Goal: Information Seeking & Learning: Learn about a topic

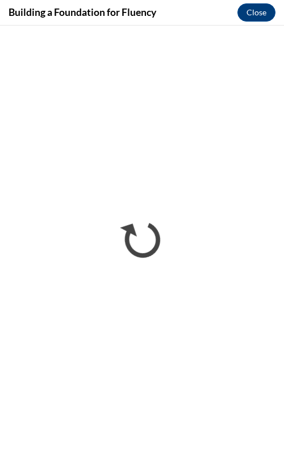
scroll to position [968, 0]
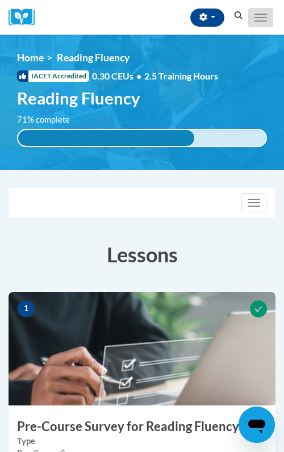
click at [264, 9] on button "Toggle navigation" at bounding box center [260, 17] width 25 height 19
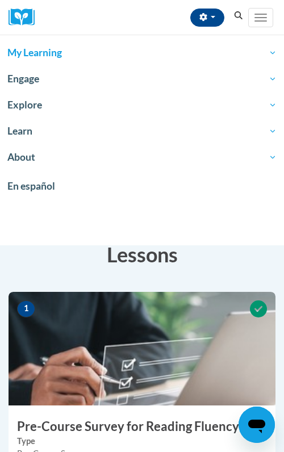
click at [100, 60] on link "My Learning" at bounding box center [142, 53] width 284 height 26
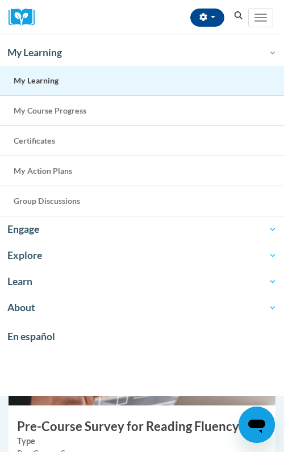
click at [95, 79] on link "My Learning" at bounding box center [142, 81] width 284 height 30
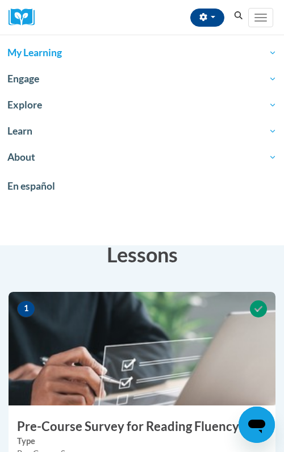
click at [75, 51] on span "My Learning" at bounding box center [141, 53] width 269 height 14
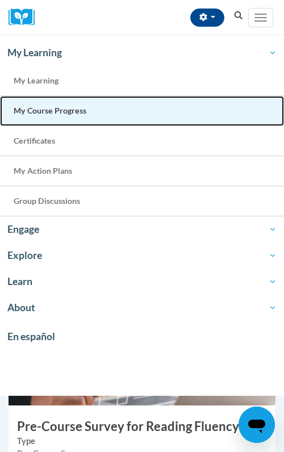
click at [63, 113] on span "My Course Progress" at bounding box center [50, 111] width 73 height 10
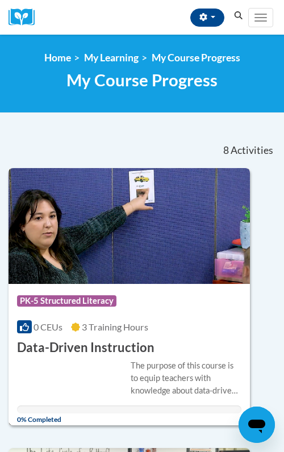
click at [117, 339] on h3 "Data-Driven Instruction" at bounding box center [86, 348] width 138 height 18
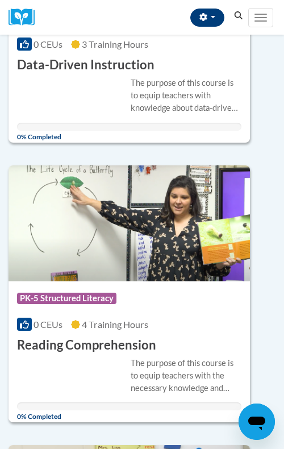
scroll to position [297, 0]
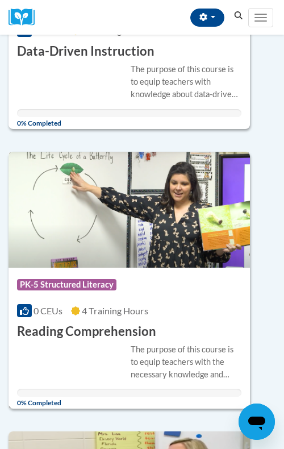
click at [106, 332] on h3 "Reading Comprehension" at bounding box center [86, 332] width 139 height 18
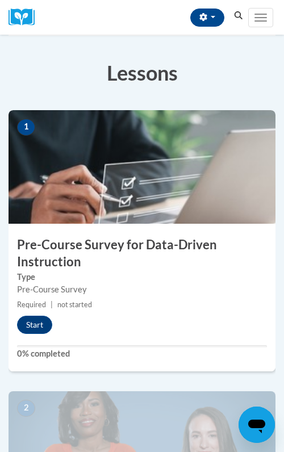
scroll to position [190, 0]
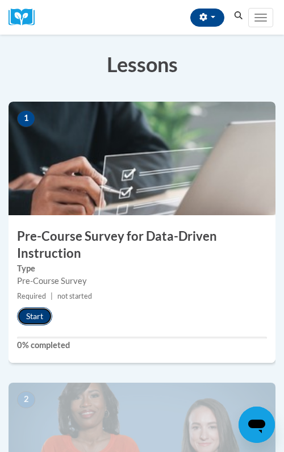
click at [35, 313] on button "Start" at bounding box center [34, 316] width 35 height 18
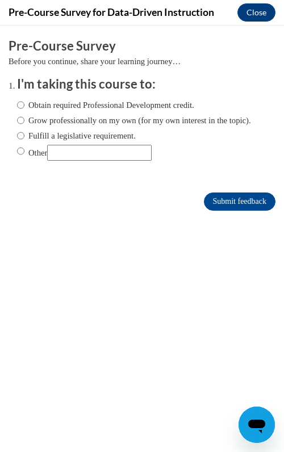
scroll to position [0, 0]
click at [34, 142] on label "Fulfill a legislative requirement." at bounding box center [76, 136] width 119 height 13
click at [24, 142] on input "Fulfill a legislative requirement." at bounding box center [20, 136] width 7 height 13
radio input "true"
click at [217, 210] on input "Submit feedback" at bounding box center [240, 202] width 72 height 18
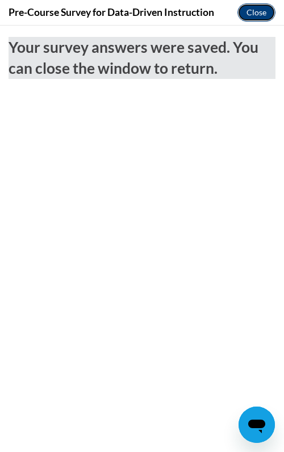
click at [261, 10] on button "Close" at bounding box center [257, 12] width 38 height 18
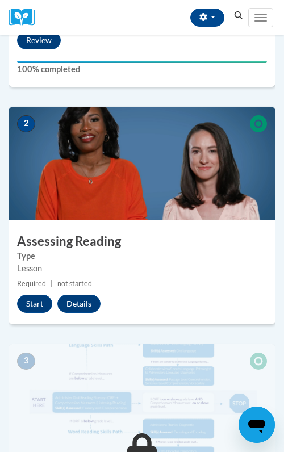
scroll to position [468, 0]
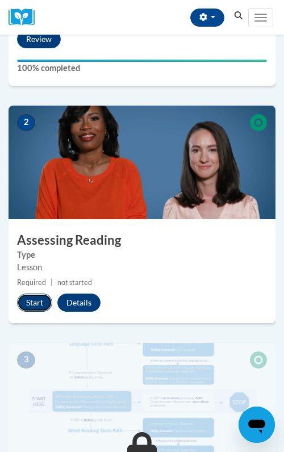
click at [37, 301] on button "Start" at bounding box center [34, 303] width 35 height 18
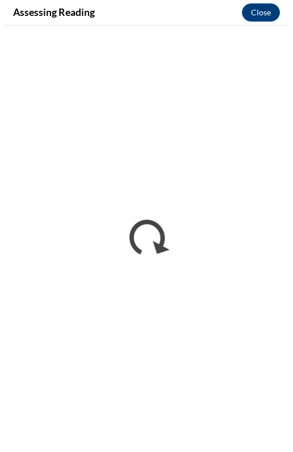
scroll to position [451, 0]
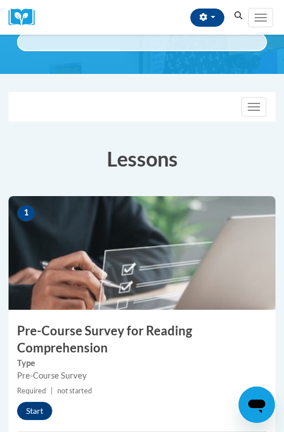
scroll to position [126, 0]
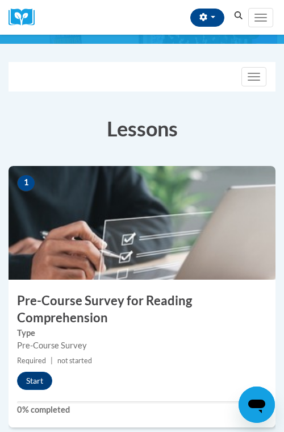
click at [29, 393] on div "1 Pre-Course Survey for Reading Comprehension Type Pre-Course Survey Required |…" at bounding box center [142, 296] width 267 height 261
click at [36, 380] on button "Start" at bounding box center [34, 381] width 35 height 18
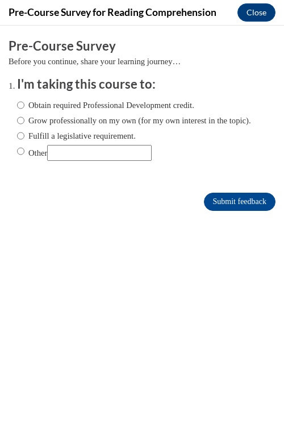
scroll to position [0, 0]
click at [69, 142] on label "Fulfill a legislative requirement." at bounding box center [76, 136] width 119 height 13
click at [24, 142] on input "Fulfill a legislative requirement." at bounding box center [20, 136] width 7 height 13
radio input "true"
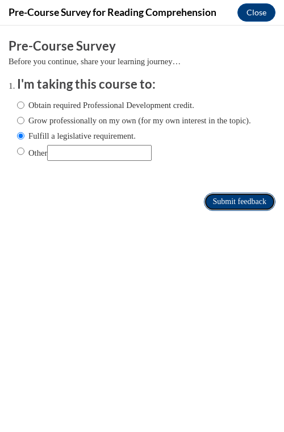
click at [232, 211] on input "Submit feedback" at bounding box center [240, 202] width 72 height 18
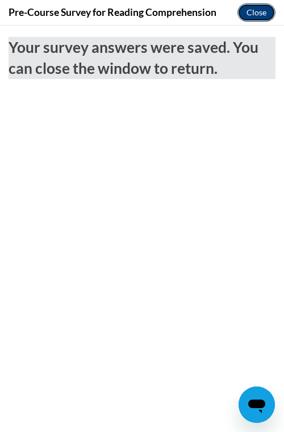
click at [264, 10] on button "Close" at bounding box center [257, 12] width 38 height 18
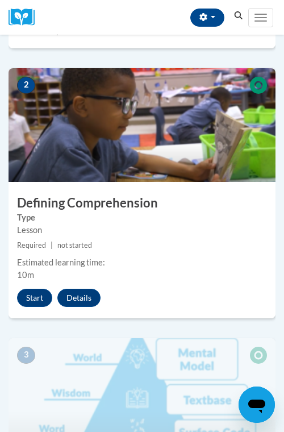
scroll to position [526, 0]
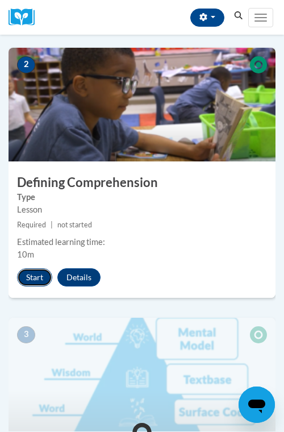
click at [37, 277] on button "Start" at bounding box center [34, 277] width 35 height 18
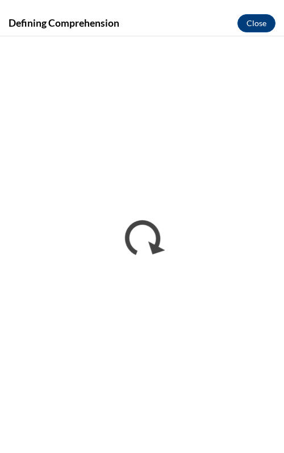
scroll to position [0, 0]
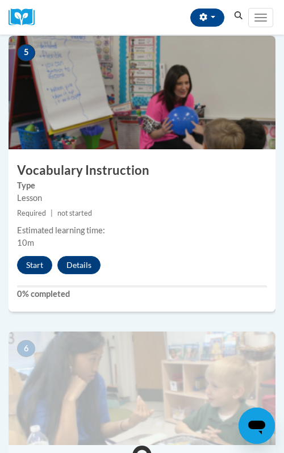
scroll to position [1374, 0]
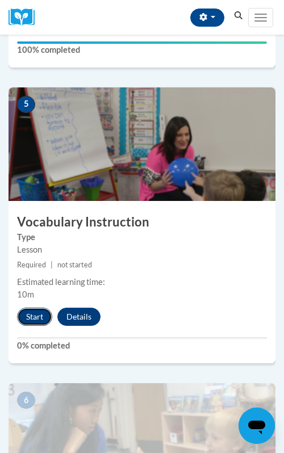
click at [33, 311] on button "Start" at bounding box center [34, 317] width 35 height 18
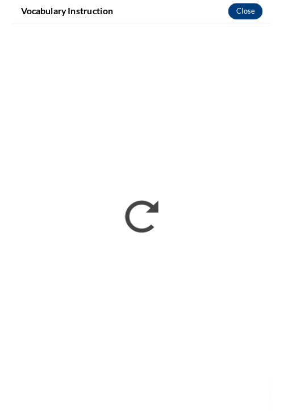
scroll to position [0, 0]
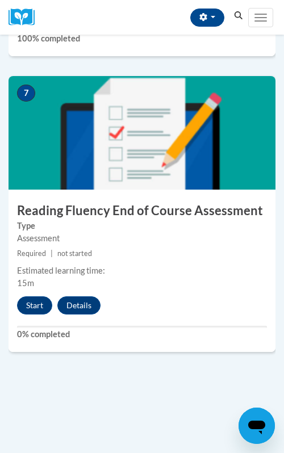
scroll to position [1962, 0]
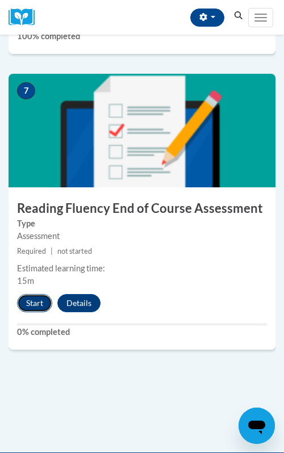
click at [32, 305] on button "Start" at bounding box center [34, 303] width 35 height 18
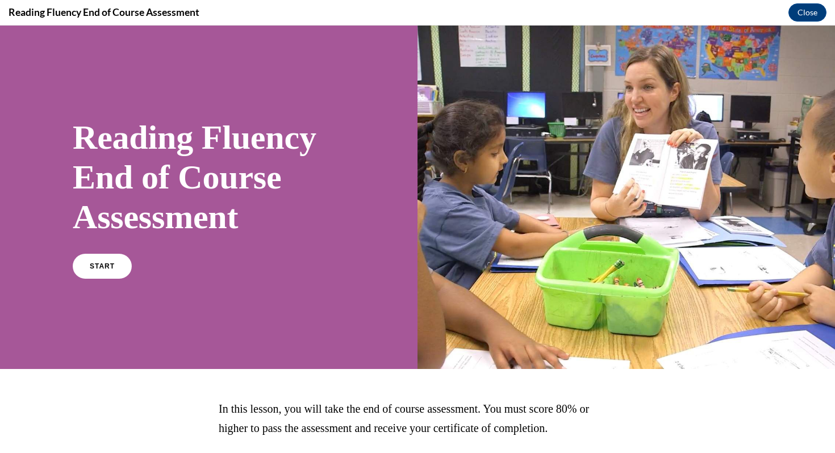
scroll to position [82, 0]
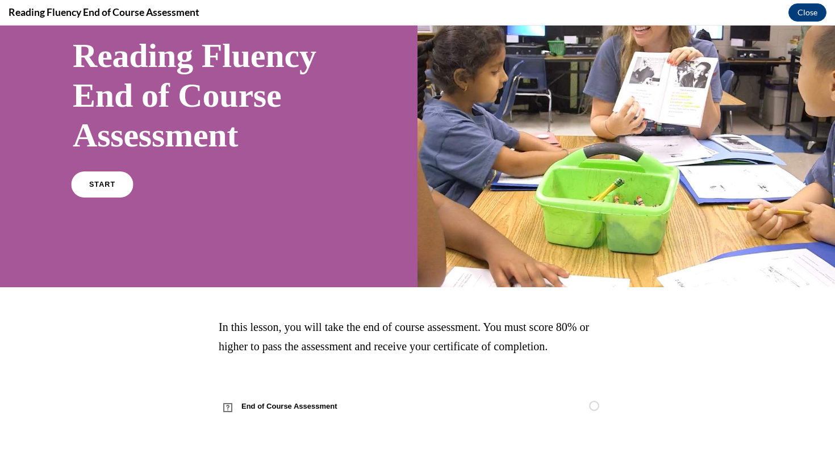
click at [119, 185] on link "START" at bounding box center [102, 185] width 62 height 26
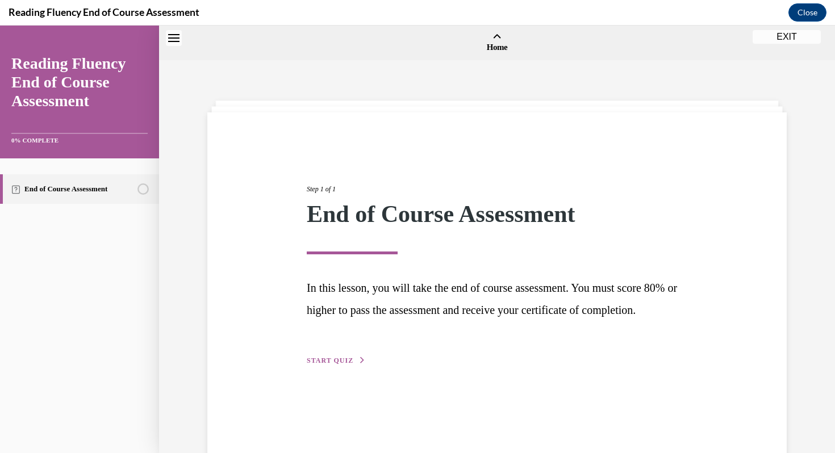
scroll to position [35, 0]
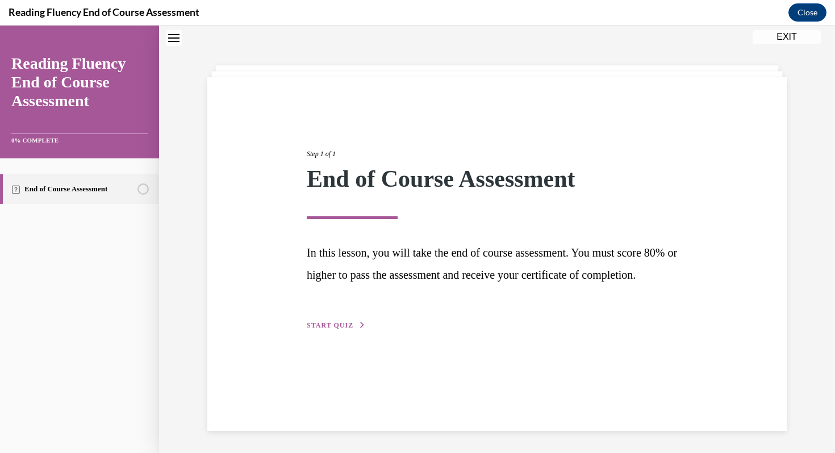
click at [284, 330] on span "START QUIZ" at bounding box center [330, 326] width 47 height 8
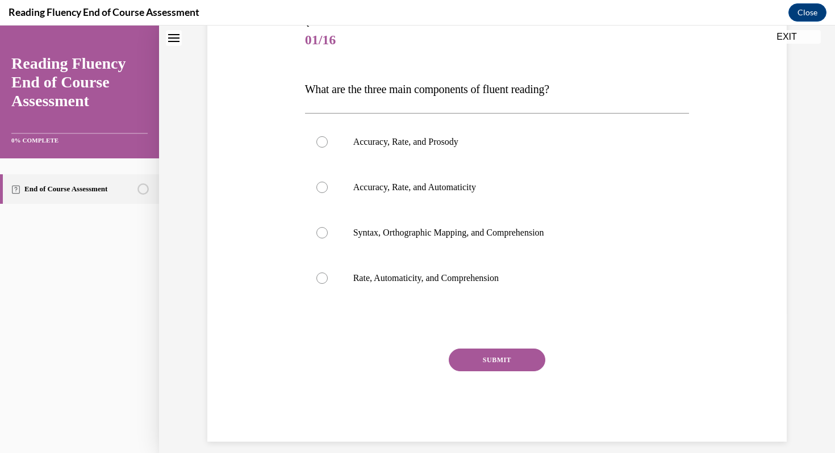
scroll to position [140, 0]
click at [284, 145] on label "Accuracy, Rate, and Prosody" at bounding box center [497, 141] width 385 height 45
click at [284, 145] on input "Accuracy, Rate, and Prosody" at bounding box center [321, 141] width 11 height 11
radio input "true"
click at [284, 359] on button "SUBMIT" at bounding box center [497, 359] width 97 height 23
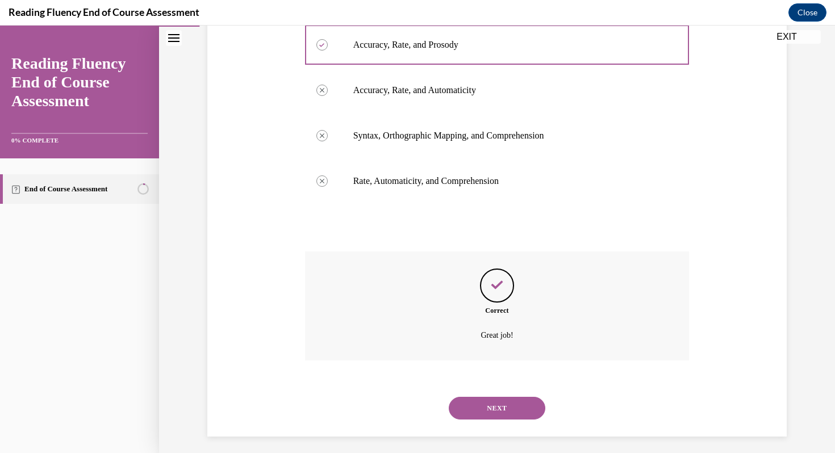
scroll to position [243, 0]
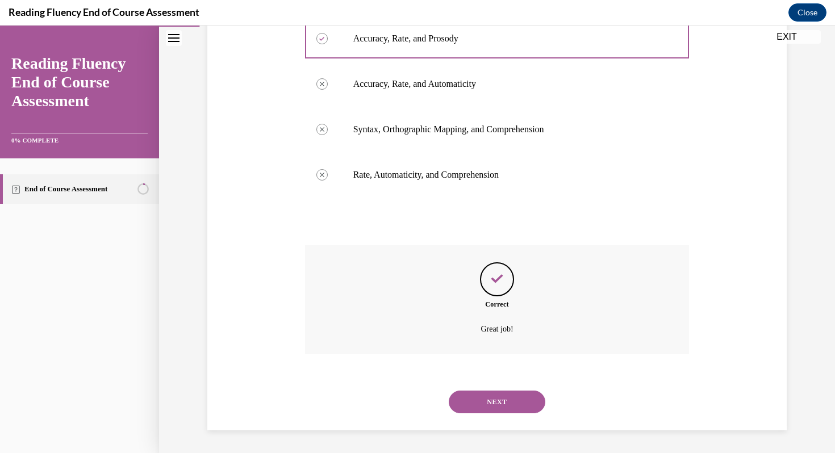
click at [284, 397] on button "NEXT" at bounding box center [497, 402] width 97 height 23
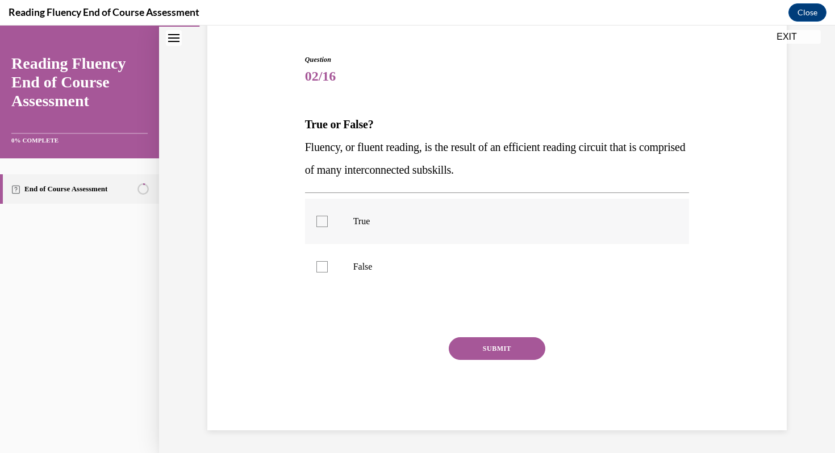
click at [284, 226] on p "True" at bounding box center [507, 221] width 308 height 11
click at [284, 226] on input "True" at bounding box center [321, 221] width 11 height 11
checkbox input "true"
click at [284, 344] on button "SUBMIT" at bounding box center [497, 349] width 97 height 23
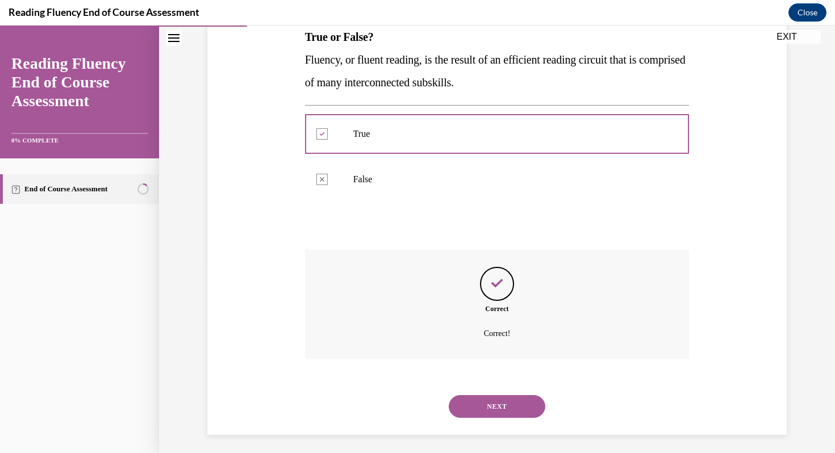
scroll to position [195, 0]
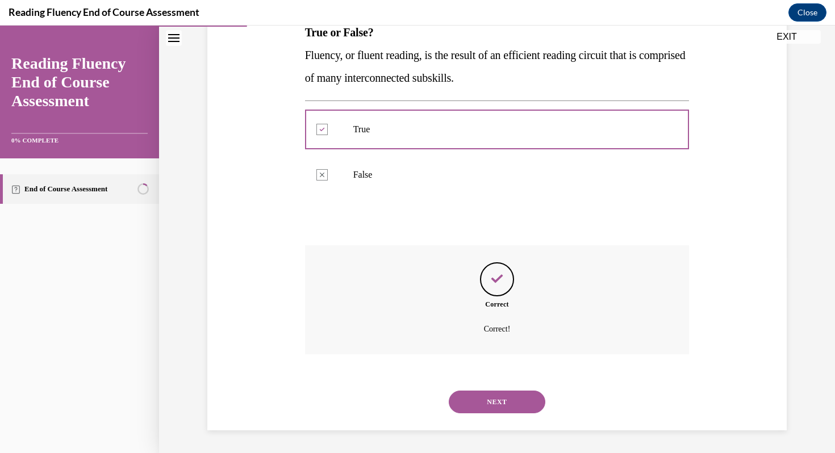
click at [284, 397] on button "NEXT" at bounding box center [497, 402] width 97 height 23
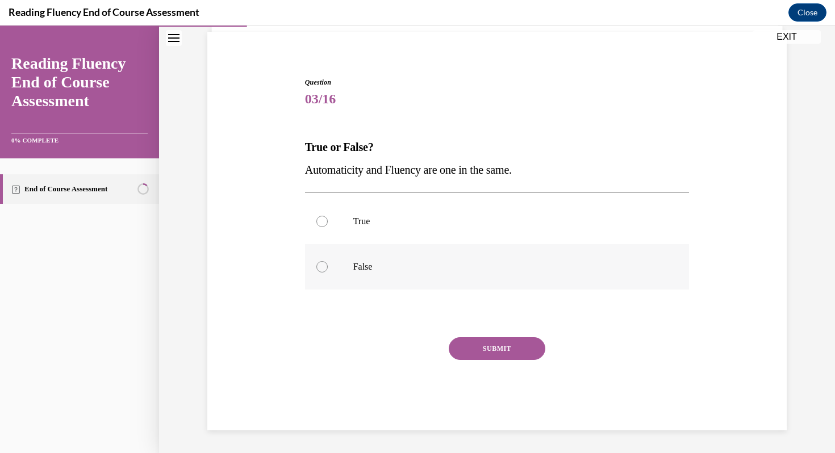
click at [284, 266] on p "False" at bounding box center [507, 266] width 308 height 11
click at [284, 266] on input "False" at bounding box center [321, 266] width 11 height 11
radio input "true"
click at [284, 346] on button "SUBMIT" at bounding box center [497, 349] width 97 height 23
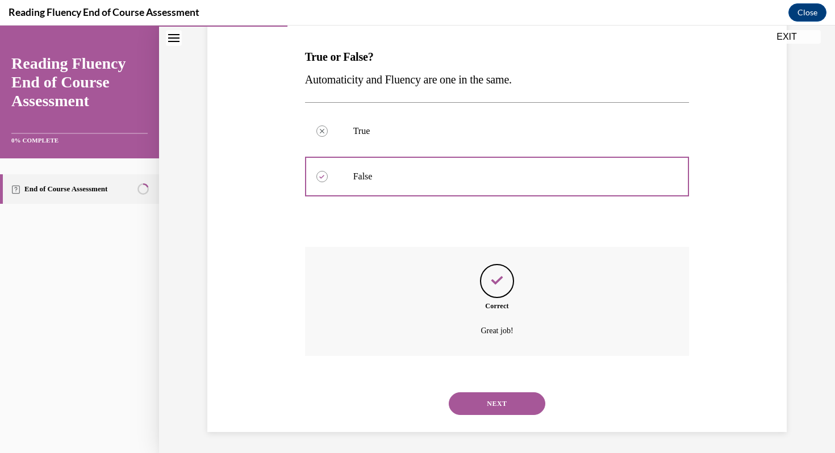
scroll to position [173, 0]
click at [284, 402] on button "NEXT" at bounding box center [497, 402] width 97 height 23
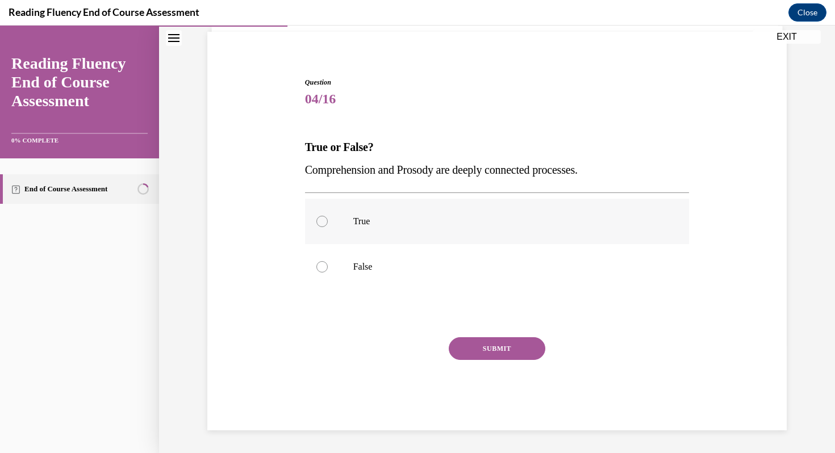
click at [284, 230] on label "True" at bounding box center [497, 221] width 385 height 45
click at [284, 227] on input "True" at bounding box center [321, 221] width 11 height 11
radio input "true"
click at [284, 354] on button "SUBMIT" at bounding box center [497, 349] width 97 height 23
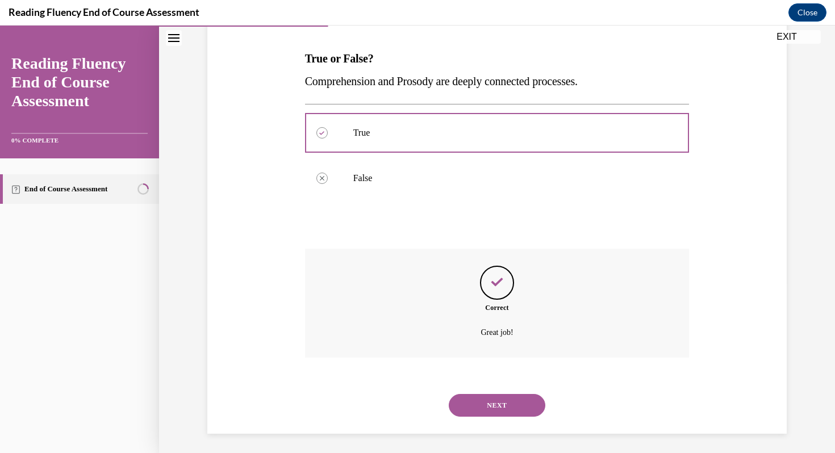
scroll to position [173, 0]
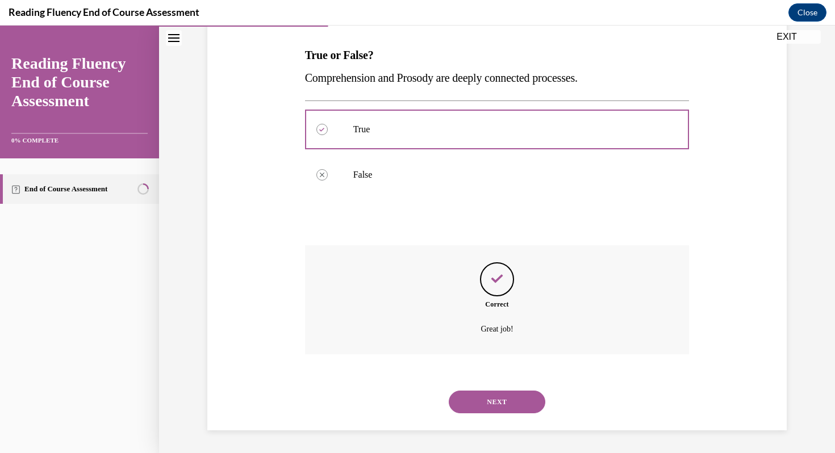
click at [284, 419] on div "NEXT" at bounding box center [497, 402] width 385 height 45
click at [284, 411] on button "NEXT" at bounding box center [497, 402] width 97 height 23
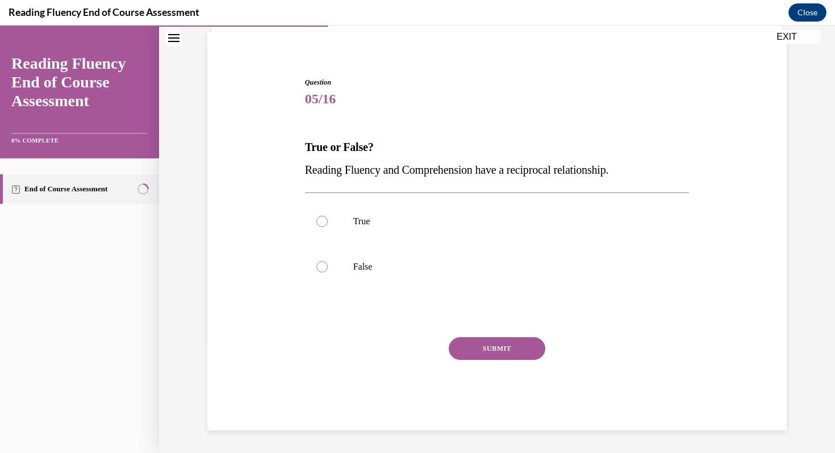
scroll to position [81, 0]
click at [284, 232] on label "True" at bounding box center [497, 221] width 385 height 45
click at [284, 227] on input "True" at bounding box center [321, 221] width 11 height 11
radio input "true"
click at [284, 345] on button "SUBMIT" at bounding box center [497, 349] width 97 height 23
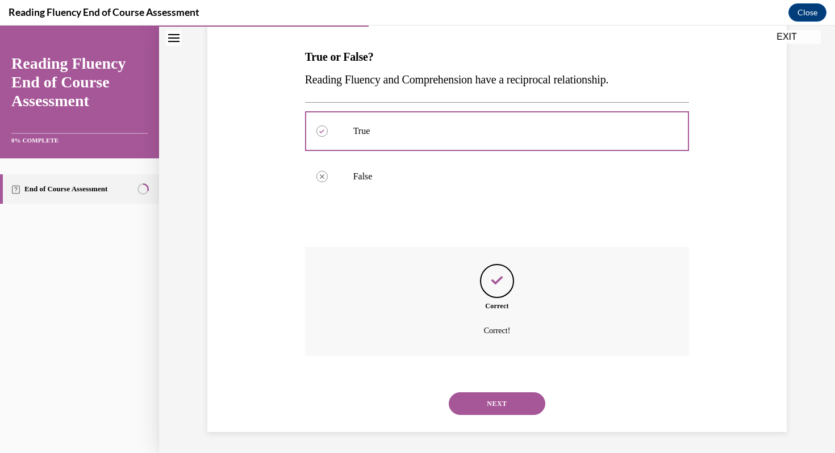
scroll to position [173, 0]
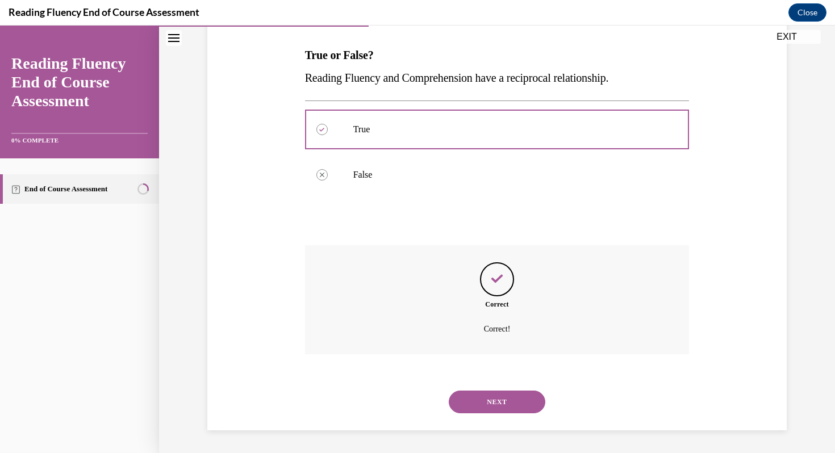
click at [284, 401] on button "NEXT" at bounding box center [497, 402] width 97 height 23
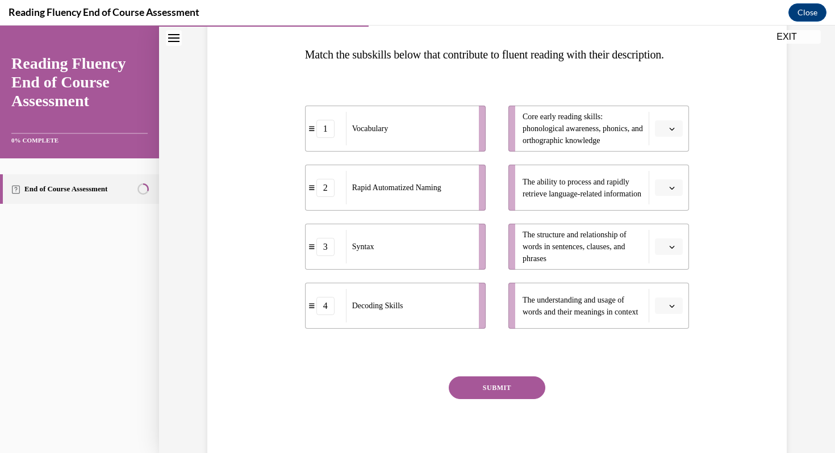
scroll to position [175, 0]
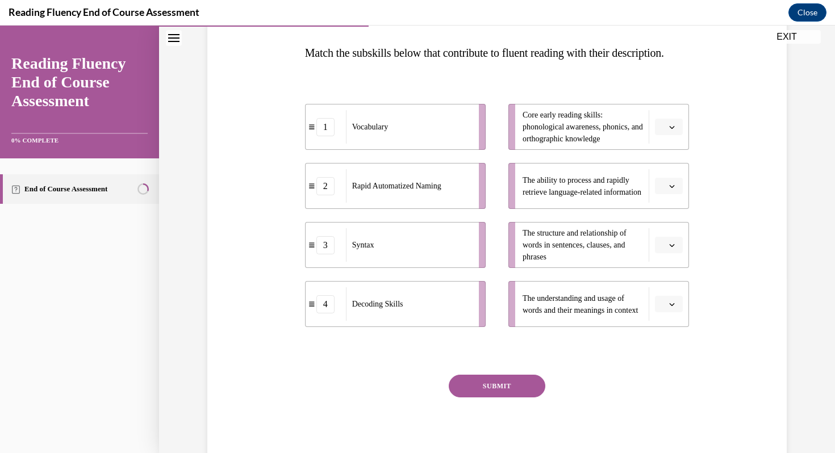
click at [284, 144] on div "Vocabulary" at bounding box center [409, 127] width 126 height 34
click at [284, 130] on icon "button" at bounding box center [672, 127] width 6 height 6
click at [284, 254] on button "button" at bounding box center [669, 245] width 28 height 17
click at [284, 363] on div "3" at bounding box center [667, 361] width 28 height 23
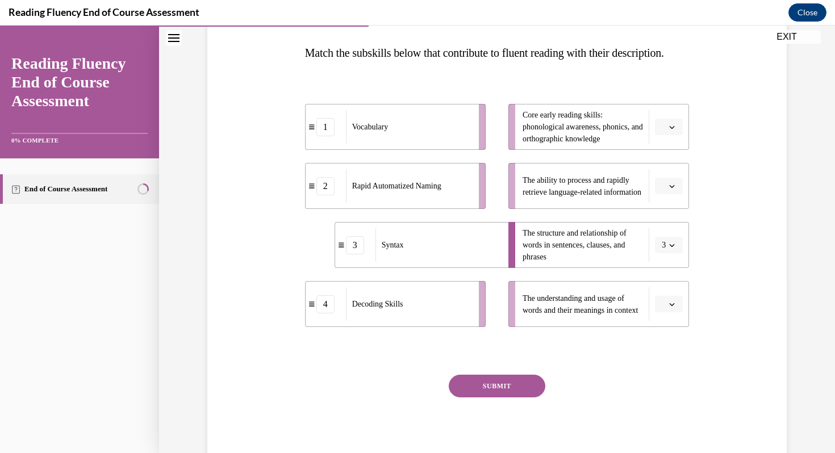
click at [284, 309] on span "button" at bounding box center [672, 305] width 8 height 8
click at [284, 241] on div "1" at bounding box center [667, 233] width 28 height 23
click at [284, 190] on span "button" at bounding box center [672, 186] width 8 height 8
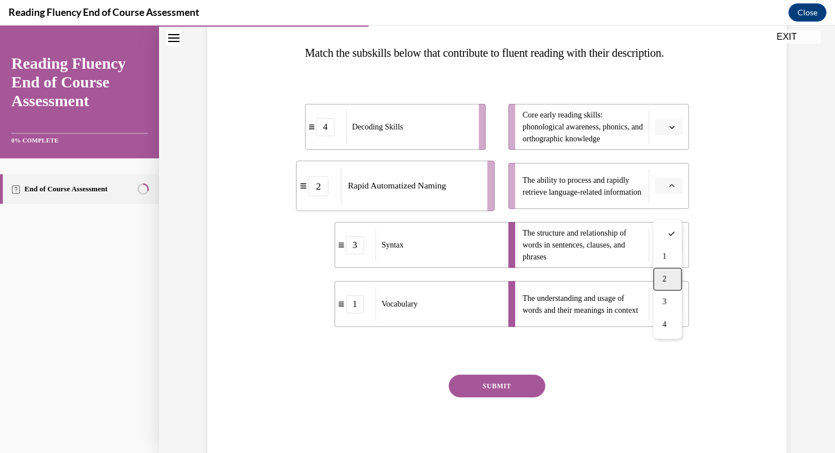
click at [284, 282] on div "2" at bounding box center [667, 279] width 28 height 23
click at [284, 136] on button "button" at bounding box center [669, 127] width 28 height 17
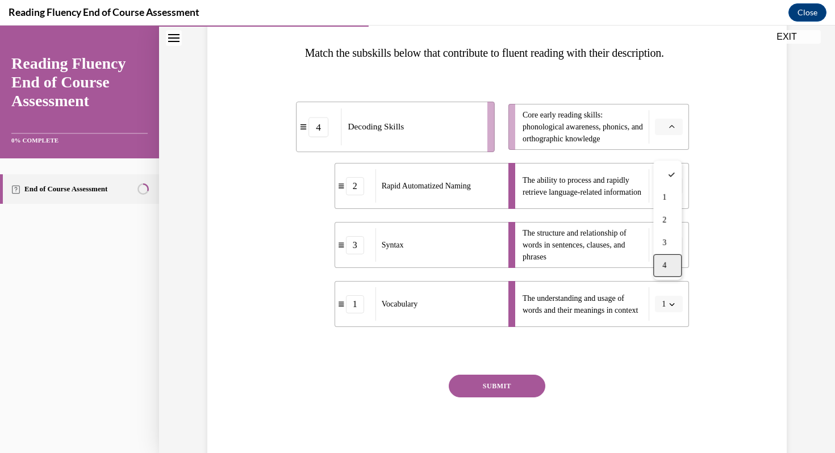
click at [284, 260] on div "4" at bounding box center [667, 266] width 28 height 23
click at [284, 398] on button "SUBMIT" at bounding box center [497, 386] width 97 height 23
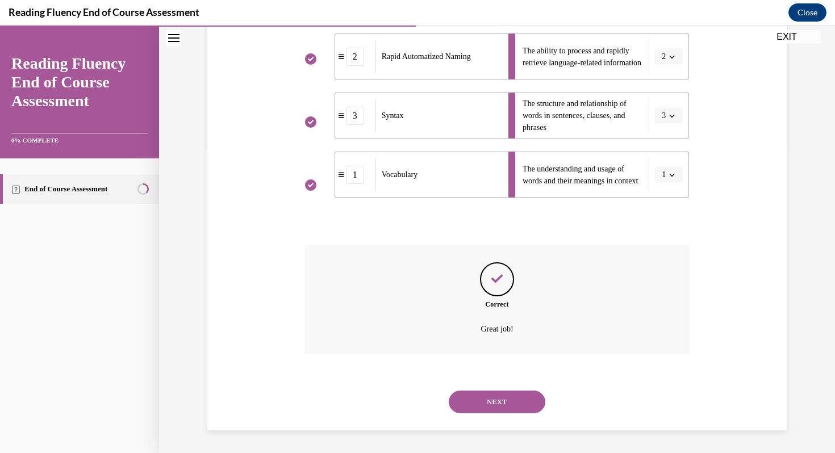
scroll to position [327, 0]
click at [284, 393] on button "NEXT" at bounding box center [497, 402] width 97 height 23
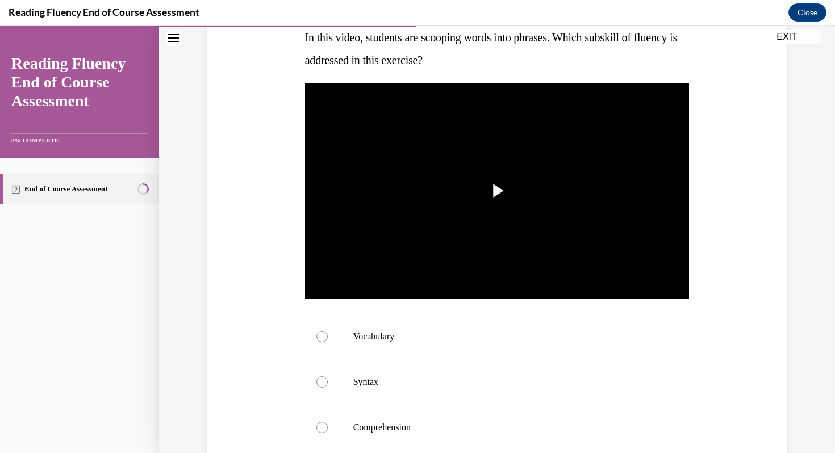
scroll to position [193, 0]
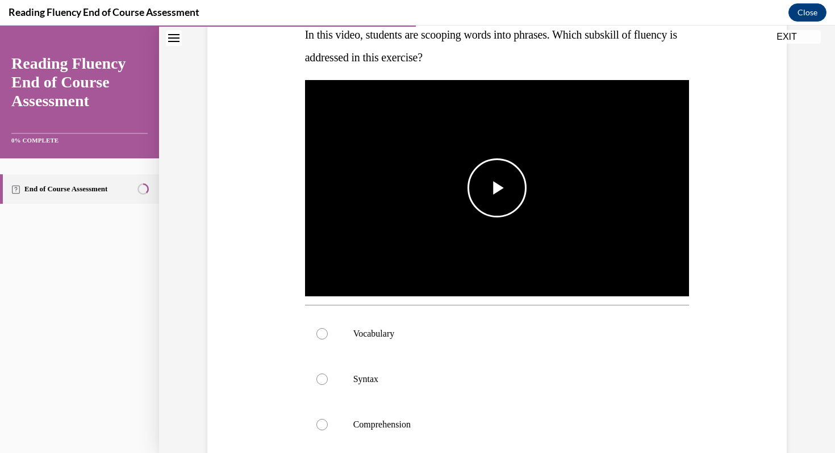
click at [284, 188] on span "Video player" at bounding box center [497, 188] width 0 height 0
click at [284, 275] on span "Video player" at bounding box center [316, 275] width 23 height 0
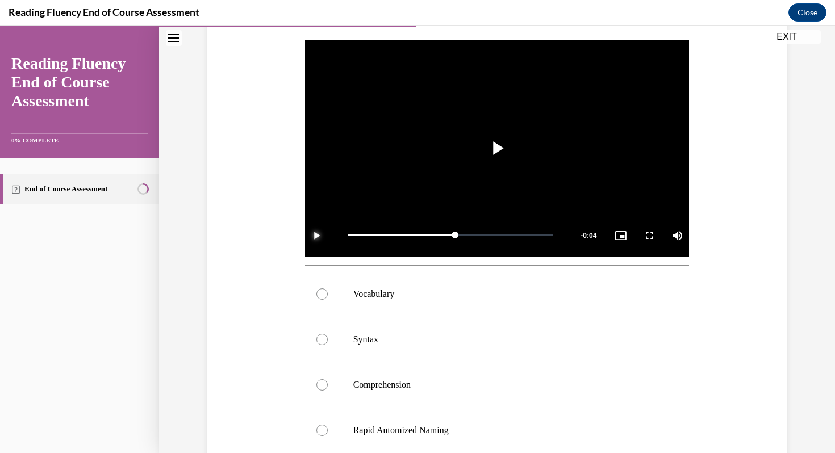
scroll to position [232, 0]
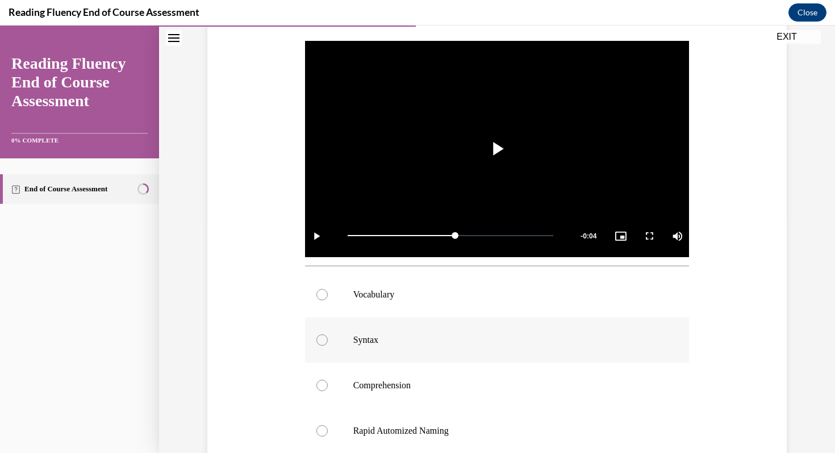
click at [284, 347] on label "Syntax" at bounding box center [497, 340] width 385 height 45
click at [284, 346] on input "Syntax" at bounding box center [321, 340] width 11 height 11
radio input "true"
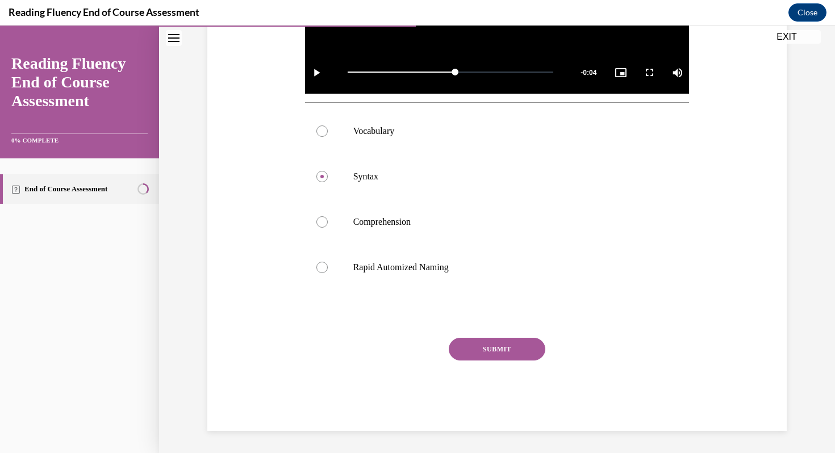
click at [284, 347] on button "SUBMIT" at bounding box center [497, 349] width 97 height 23
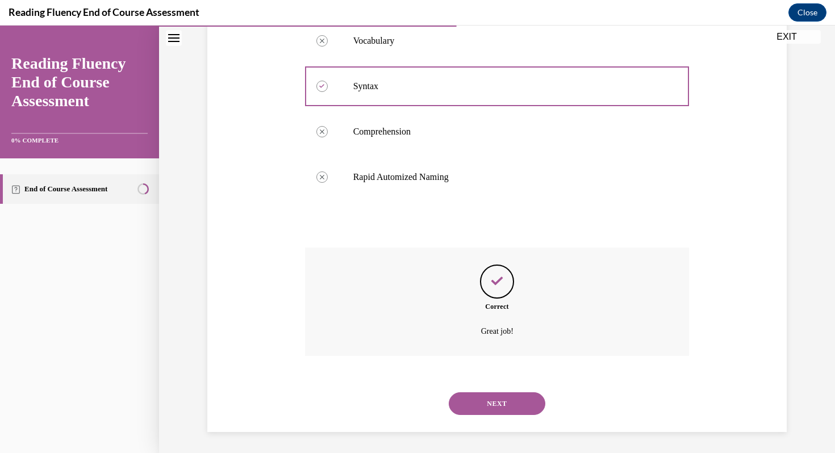
scroll to position [488, 0]
click at [284, 392] on button "NEXT" at bounding box center [497, 402] width 97 height 23
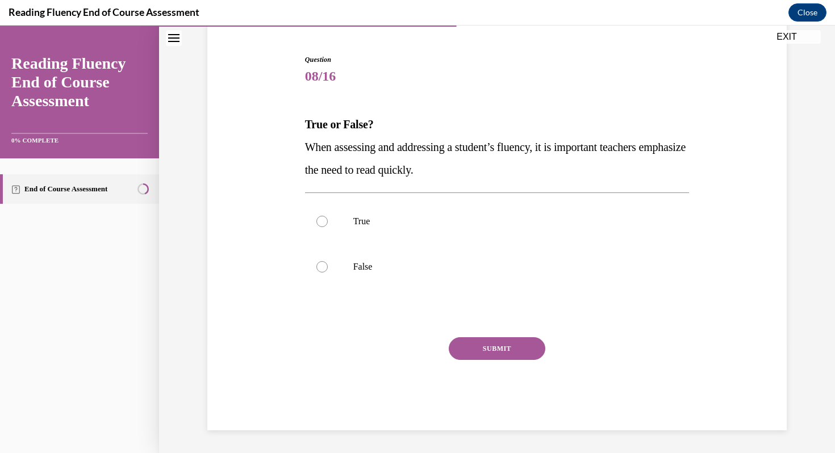
scroll to position [103, 0]
click at [284, 260] on label "False" at bounding box center [497, 266] width 385 height 45
click at [284, 261] on input "False" at bounding box center [321, 266] width 11 height 11
radio input "true"
click at [284, 346] on button "SUBMIT" at bounding box center [497, 349] width 97 height 23
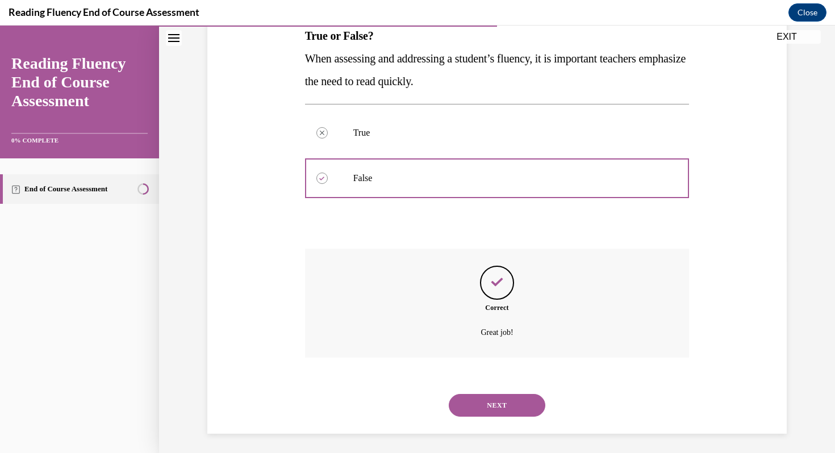
scroll to position [195, 0]
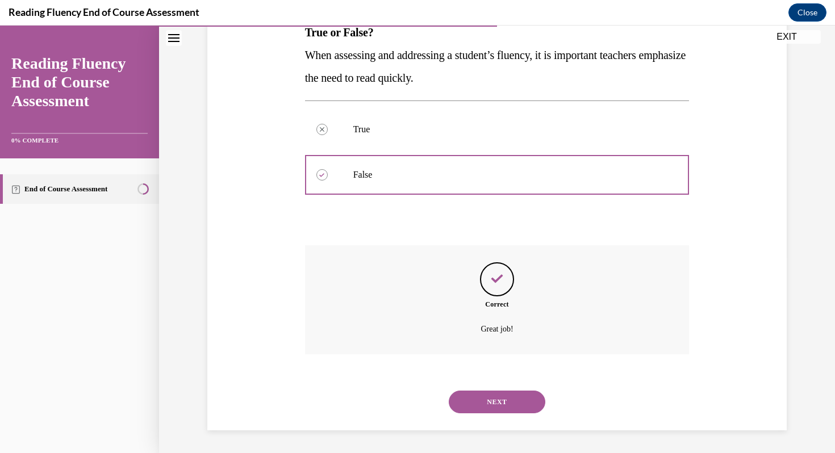
click at [284, 406] on button "NEXT" at bounding box center [497, 402] width 97 height 23
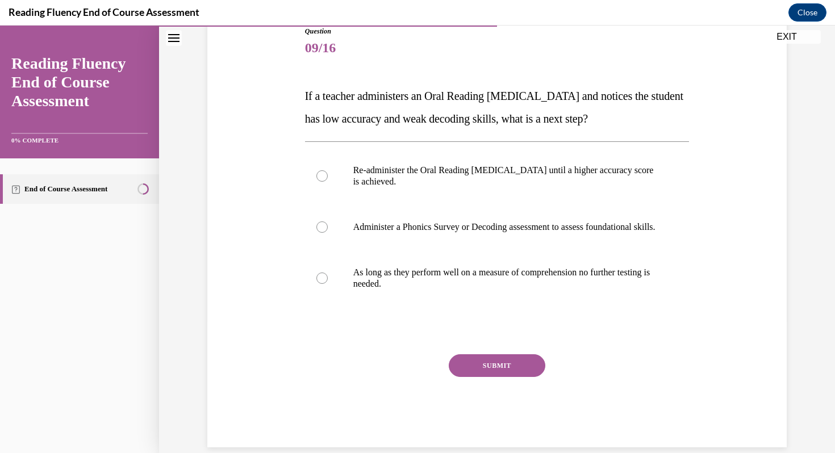
scroll to position [131, 0]
click at [284, 227] on p "Administer a Phonics Survey or Decoding assessment to assess foundational skill…" at bounding box center [507, 227] width 308 height 11
click at [284, 227] on input "Administer a Phonics Survey or Decoding assessment to assess foundational skill…" at bounding box center [321, 227] width 11 height 11
radio input "true"
click at [284, 378] on button "SUBMIT" at bounding box center [497, 366] width 97 height 23
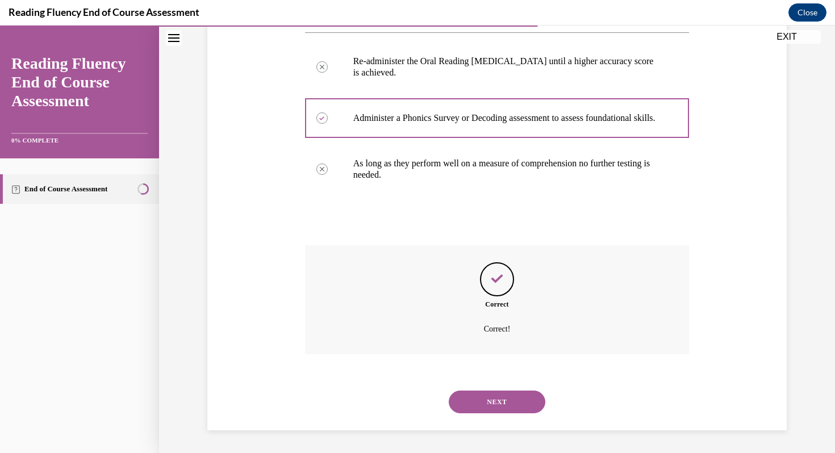
scroll to position [252, 0]
click at [284, 409] on button "NEXT" at bounding box center [497, 402] width 97 height 23
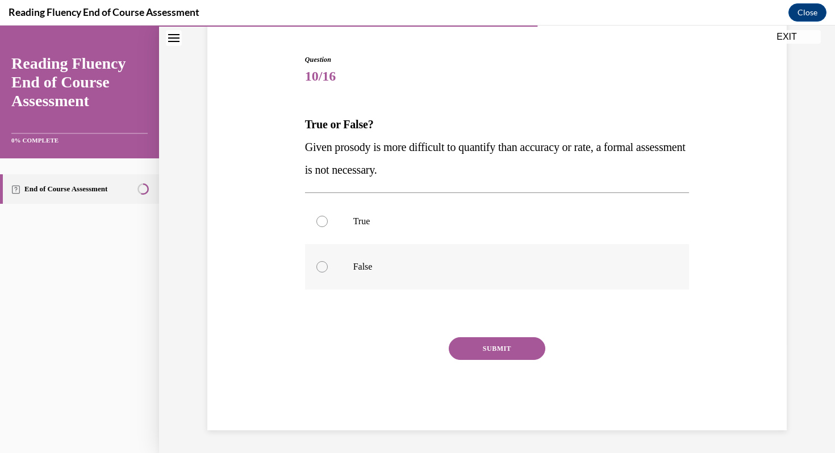
click at [284, 270] on p "False" at bounding box center [507, 266] width 308 height 11
click at [284, 270] on input "False" at bounding box center [321, 266] width 11 height 11
radio input "true"
click at [284, 351] on button "SUBMIT" at bounding box center [497, 349] width 97 height 23
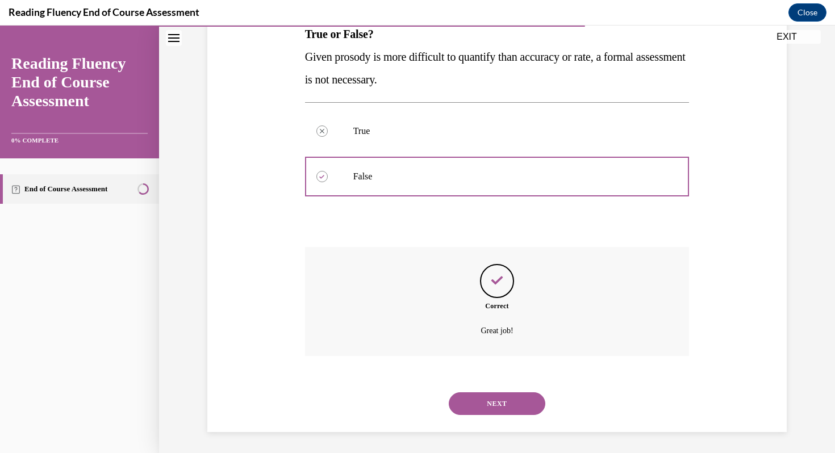
click at [284, 413] on button "NEXT" at bounding box center [497, 404] width 97 height 23
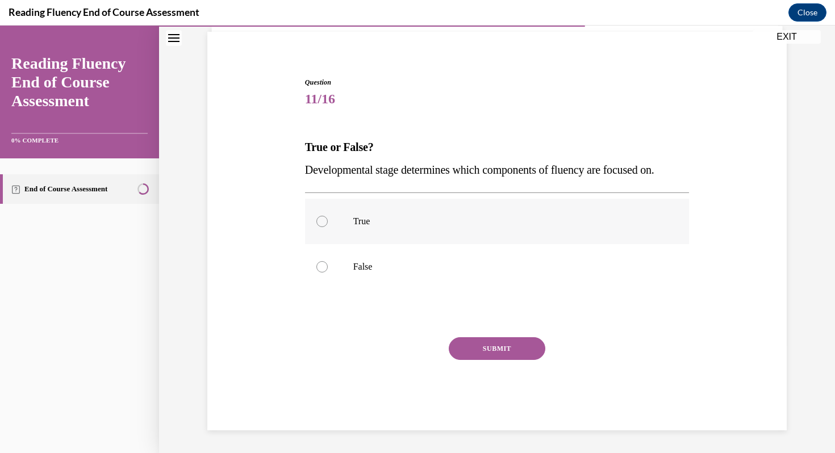
click at [284, 232] on label "True" at bounding box center [497, 221] width 385 height 45
click at [284, 227] on input "True" at bounding box center [321, 221] width 11 height 11
radio input "true"
click at [284, 343] on button "SUBMIT" at bounding box center [497, 349] width 97 height 23
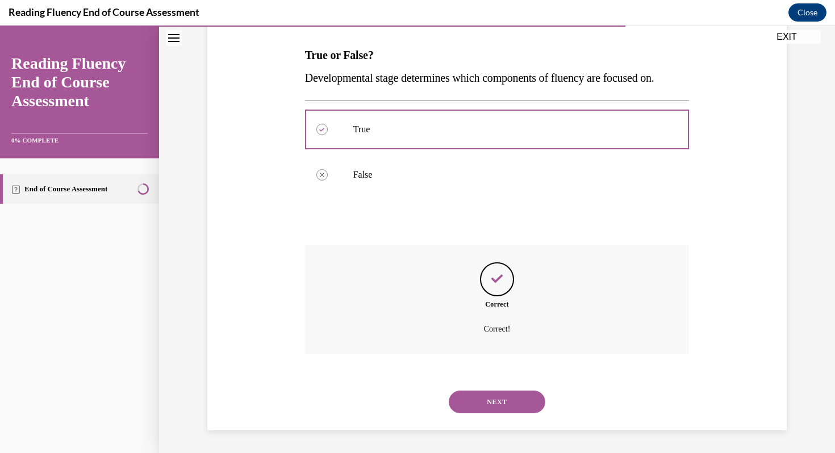
click at [284, 412] on button "NEXT" at bounding box center [497, 402] width 97 height 23
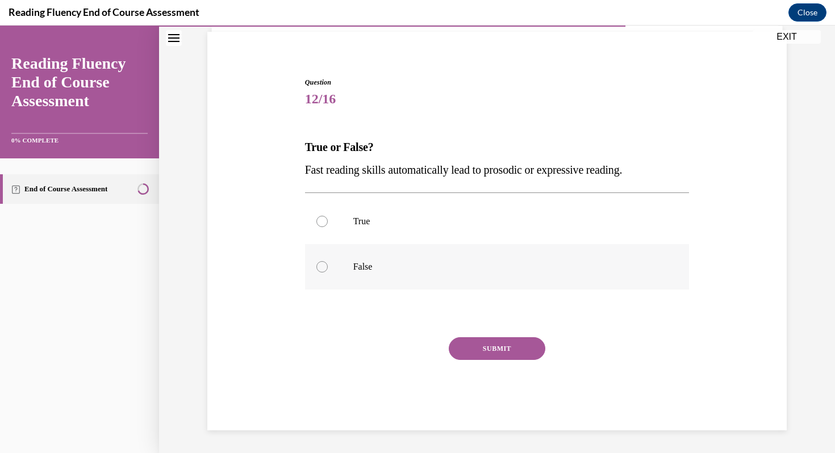
click at [284, 270] on p "False" at bounding box center [507, 266] width 308 height 11
click at [284, 270] on input "False" at bounding box center [321, 266] width 11 height 11
radio input "true"
click at [284, 356] on button "SUBMIT" at bounding box center [497, 349] width 97 height 23
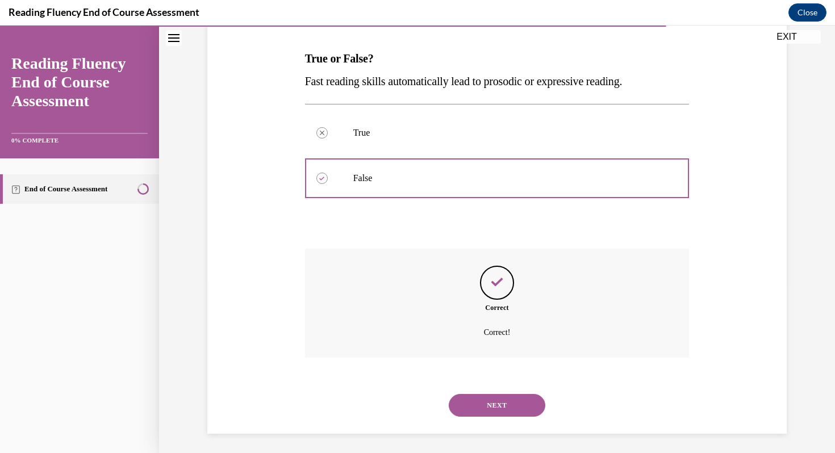
scroll to position [173, 0]
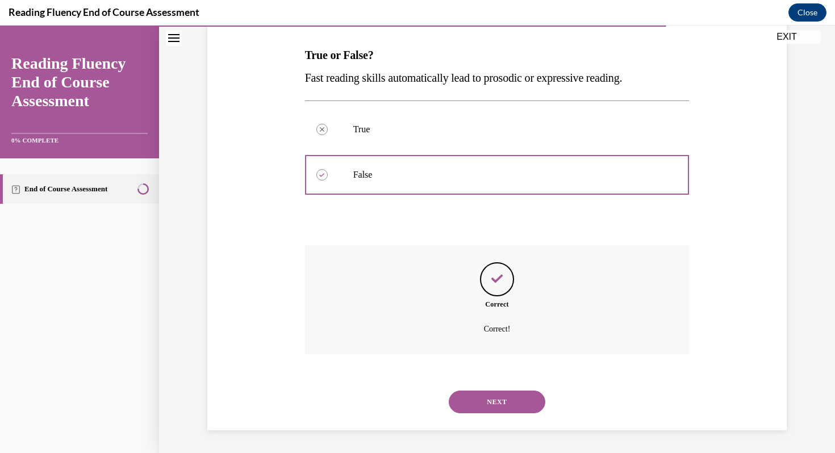
click at [284, 409] on button "NEXT" at bounding box center [497, 402] width 97 height 23
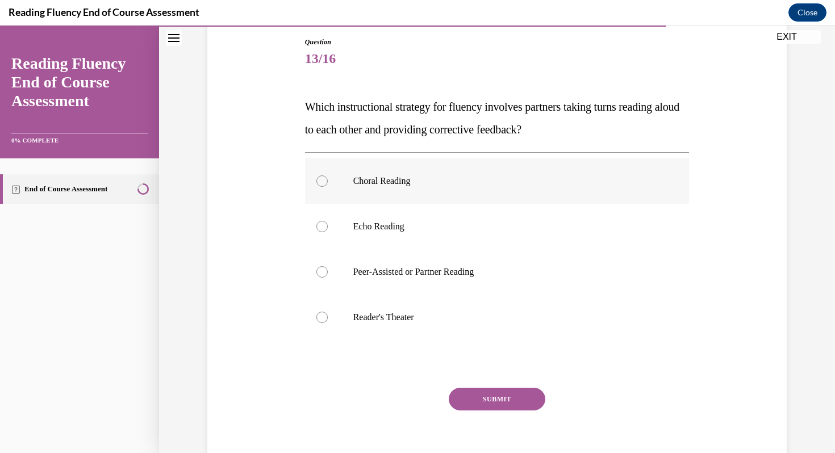
scroll to position [127, 0]
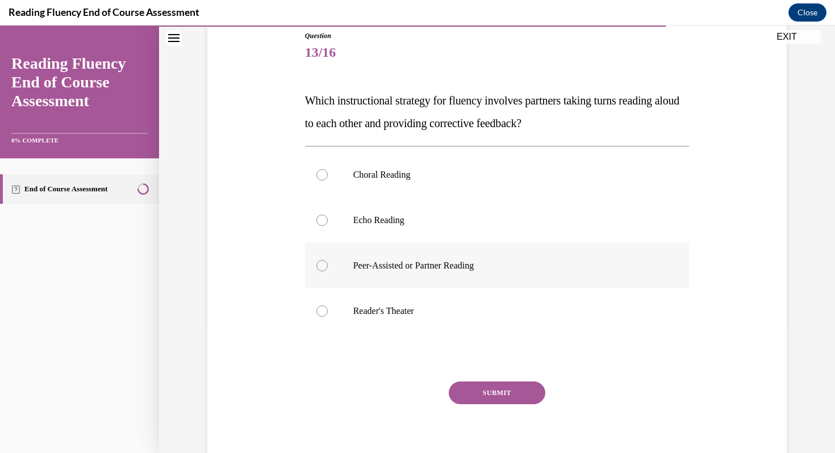
click at [284, 274] on label "Peer-Assisted or Partner Reading" at bounding box center [497, 265] width 385 height 45
click at [284, 272] on input "Peer-Assisted or Partner Reading" at bounding box center [321, 265] width 11 height 11
radio input "true"
click at [284, 399] on button "SUBMIT" at bounding box center [497, 393] width 97 height 23
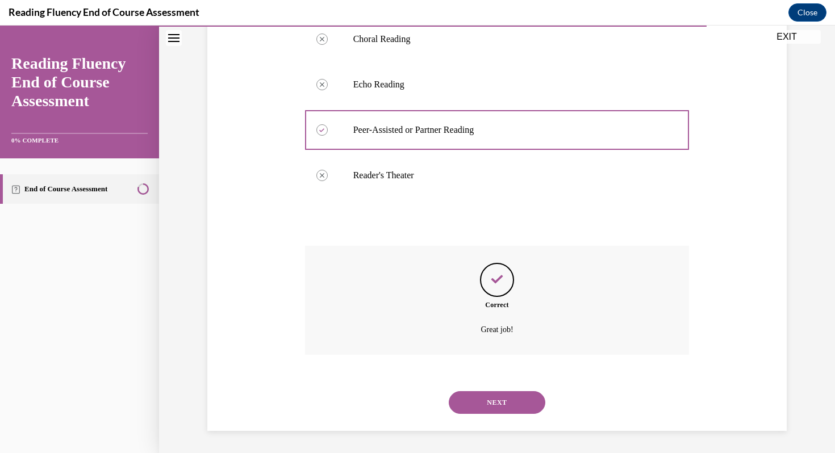
scroll to position [264, 0]
click at [284, 421] on div "NEXT" at bounding box center [497, 402] width 385 height 45
click at [284, 414] on div "NEXT" at bounding box center [497, 402] width 385 height 45
click at [284, 398] on button "NEXT" at bounding box center [497, 402] width 97 height 23
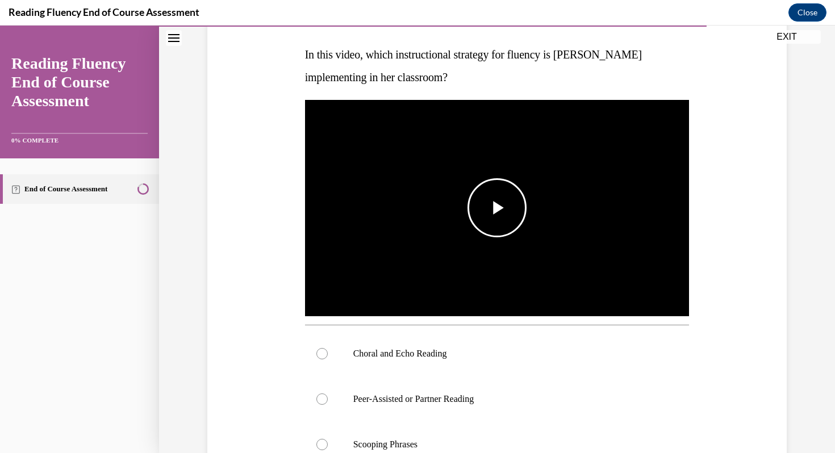
scroll to position [174, 0]
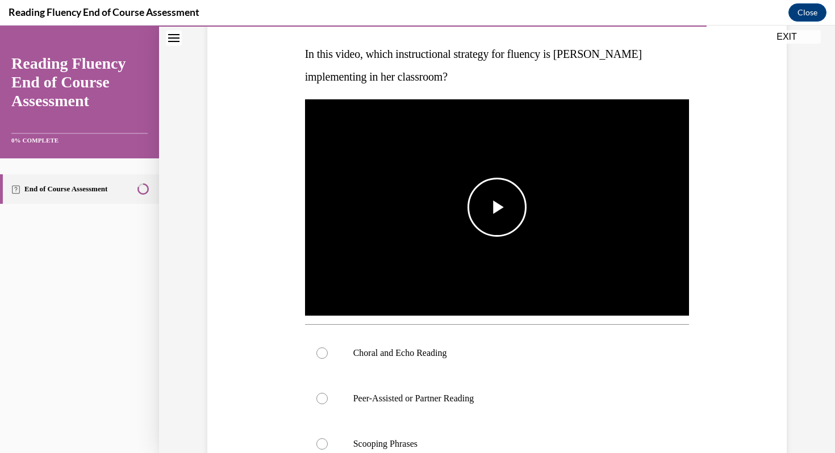
click at [284, 207] on span "Video player" at bounding box center [497, 207] width 0 height 0
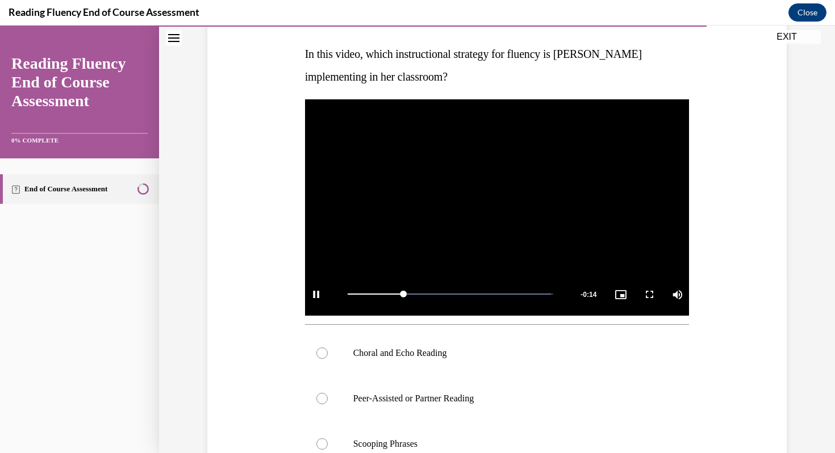
click at [254, 335] on div "Question 14/16 In this video, which instructional strategy for fluency is Ms. S…" at bounding box center [497, 301] width 585 height 703
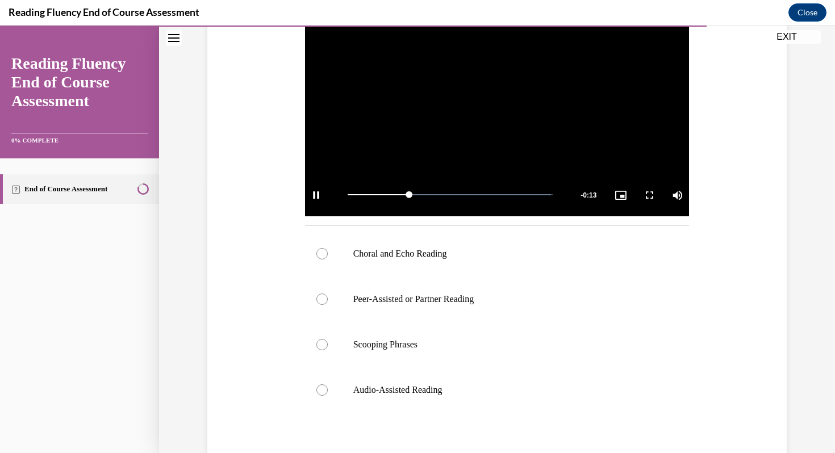
scroll to position [282, 0]
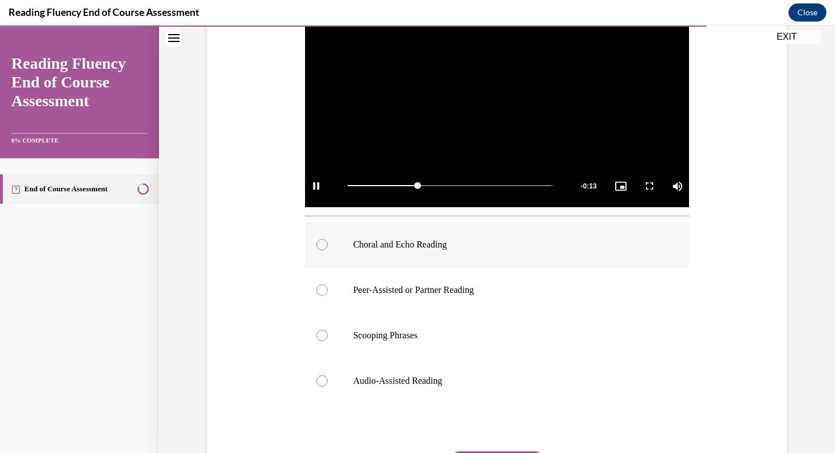
click at [284, 235] on label "Choral and Echo Reading" at bounding box center [497, 244] width 385 height 45
click at [284, 239] on input "Choral and Echo Reading" at bounding box center [321, 244] width 11 height 11
radio input "true"
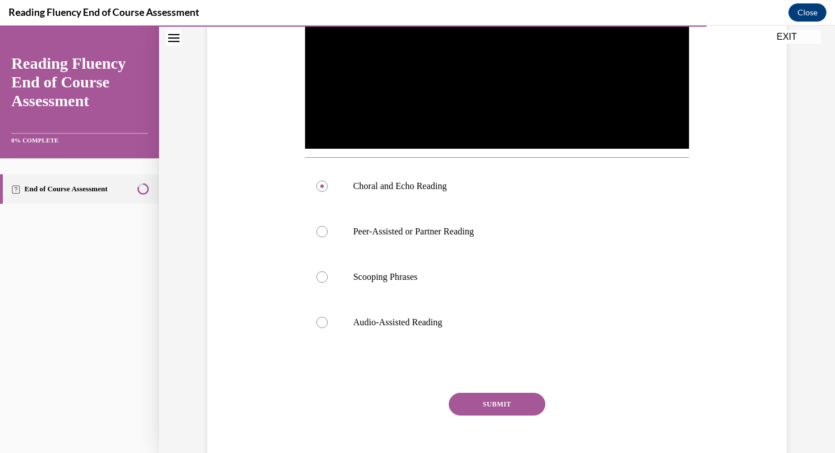
click at [284, 397] on button "SUBMIT" at bounding box center [497, 404] width 97 height 23
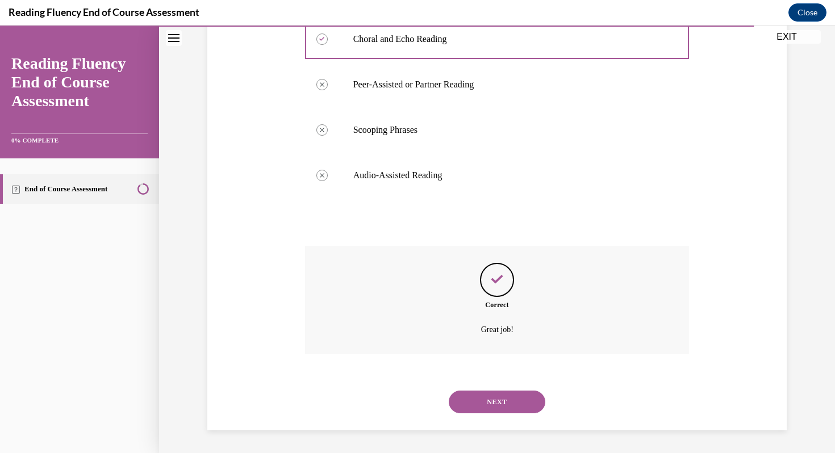
scroll to position [488, 0]
click at [284, 394] on button "NEXT" at bounding box center [497, 402] width 97 height 23
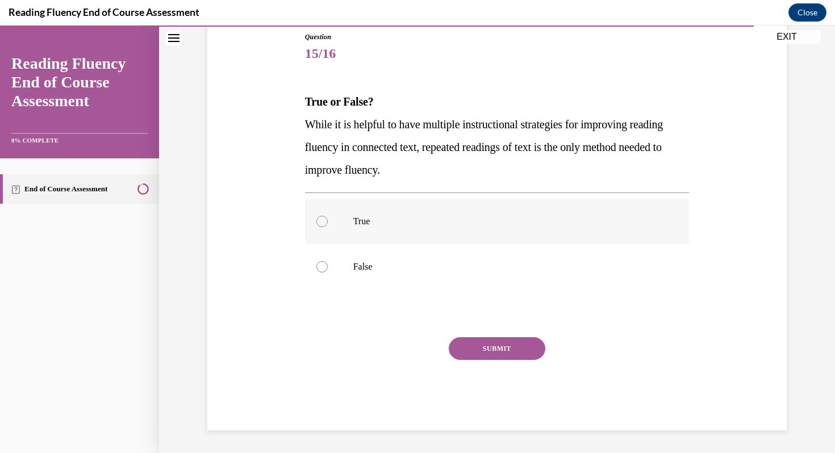
click at [284, 222] on p "True" at bounding box center [507, 221] width 308 height 11
click at [284, 222] on input "True" at bounding box center [321, 221] width 11 height 11
radio input "true"
click at [284, 268] on p "False" at bounding box center [507, 266] width 308 height 11
click at [284, 268] on input "False" at bounding box center [321, 266] width 11 height 11
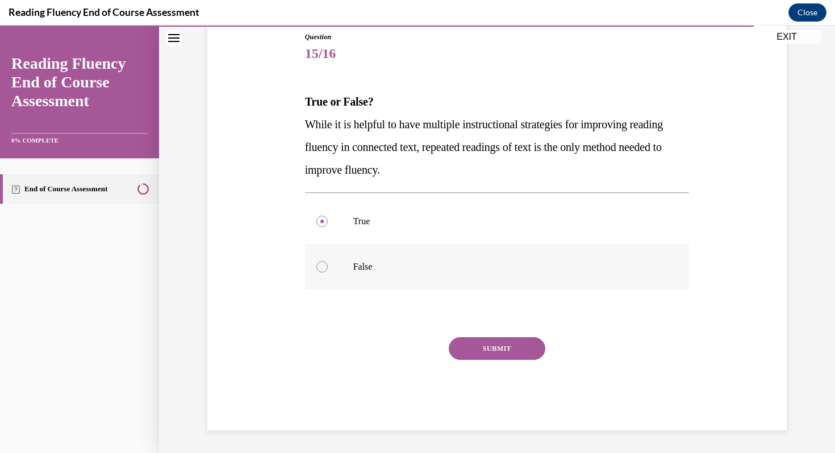
radio input "true"
click at [284, 343] on button "SUBMIT" at bounding box center [497, 349] width 97 height 23
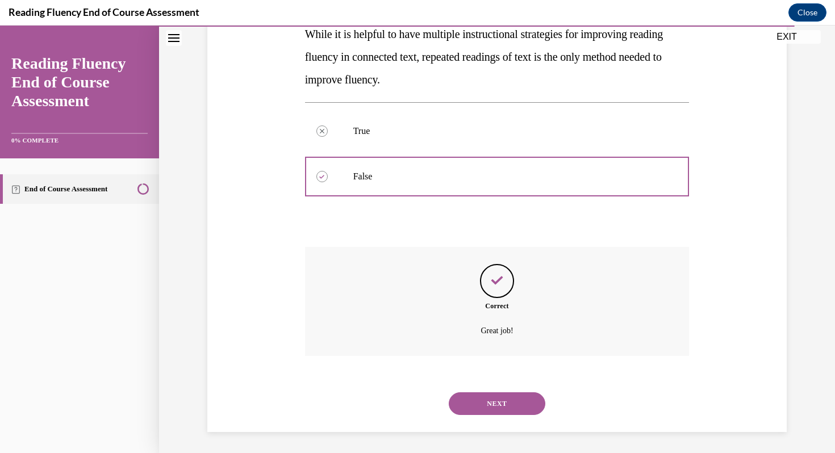
scroll to position [218, 0]
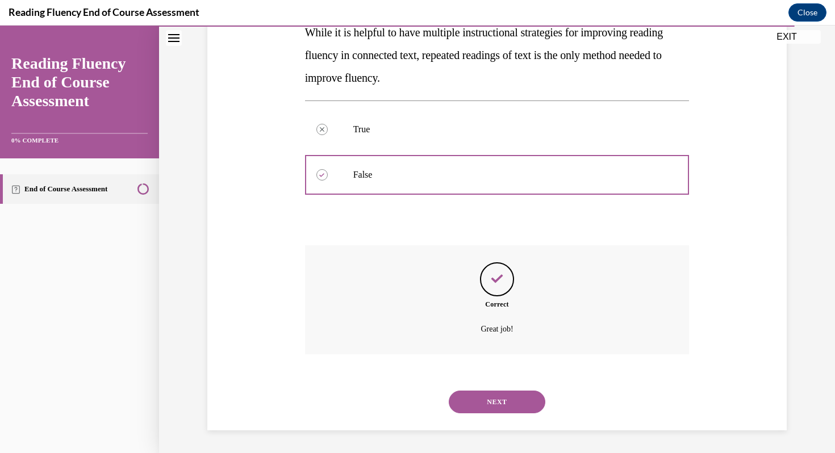
click at [284, 401] on button "NEXT" at bounding box center [497, 402] width 97 height 23
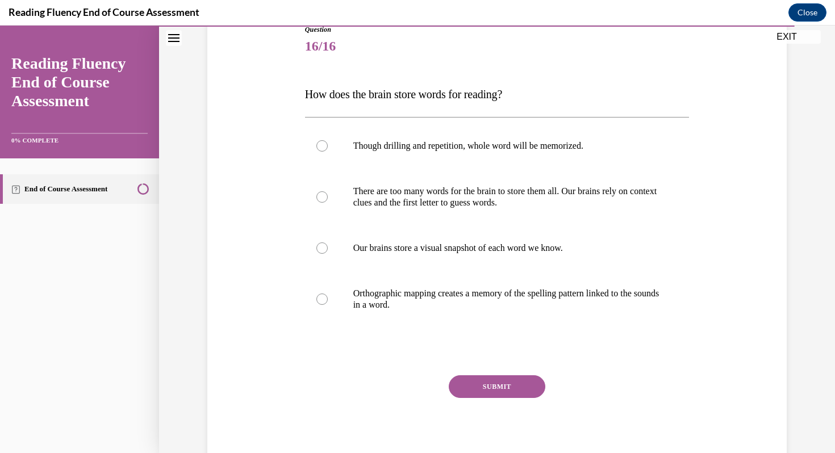
scroll to position [135, 0]
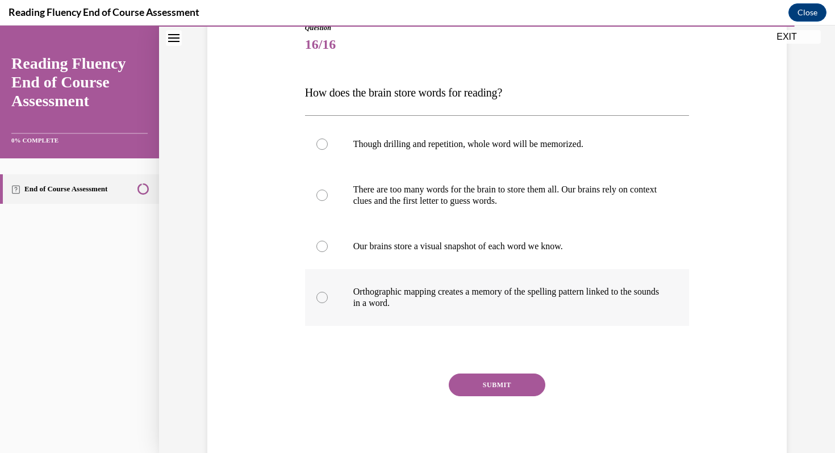
click at [284, 313] on label "Orthographic mapping creates a memory of the spelling pattern linked to the sou…" at bounding box center [497, 297] width 385 height 57
click at [284, 303] on input "Orthographic mapping creates a memory of the spelling pattern linked to the sou…" at bounding box center [321, 297] width 11 height 11
radio input "true"
click at [284, 384] on button "SUBMIT" at bounding box center [497, 385] width 97 height 23
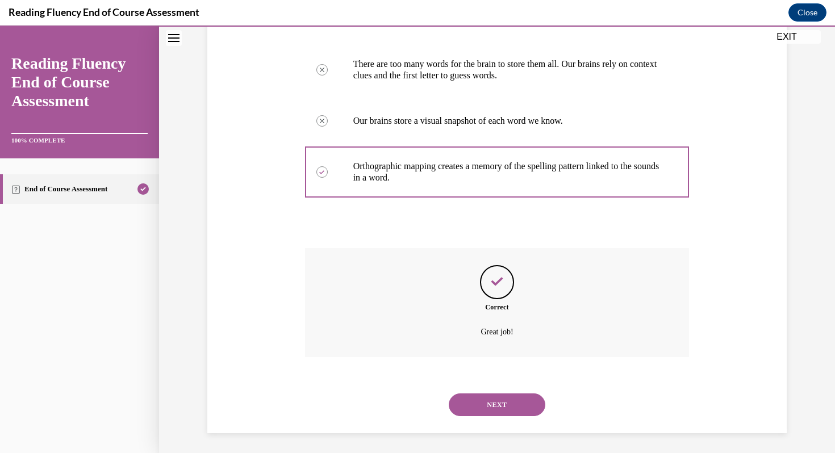
scroll to position [264, 0]
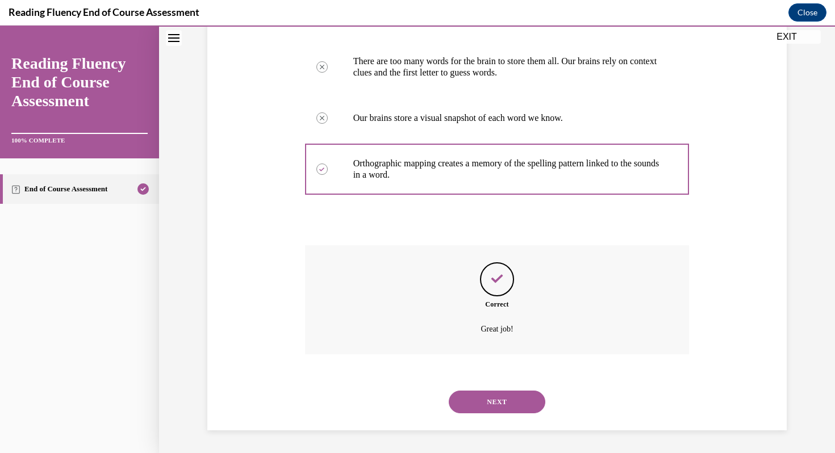
click at [284, 402] on button "NEXT" at bounding box center [497, 402] width 97 height 23
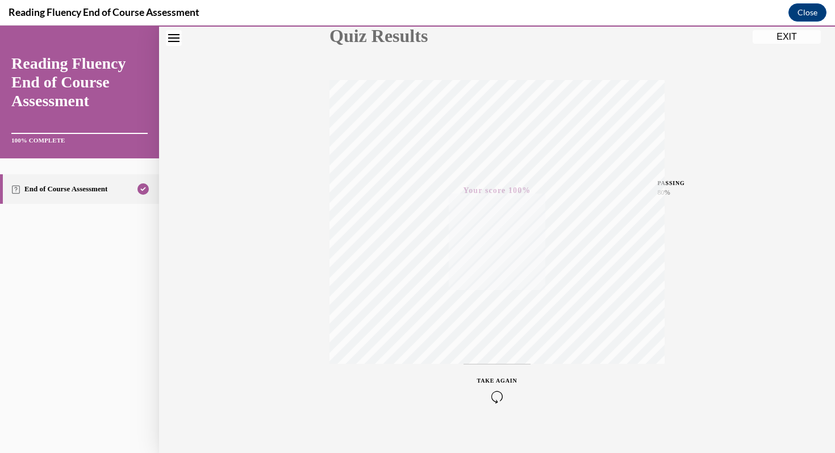
scroll to position [155, 0]
click at [284, 35] on button "EXIT" at bounding box center [787, 37] width 68 height 14
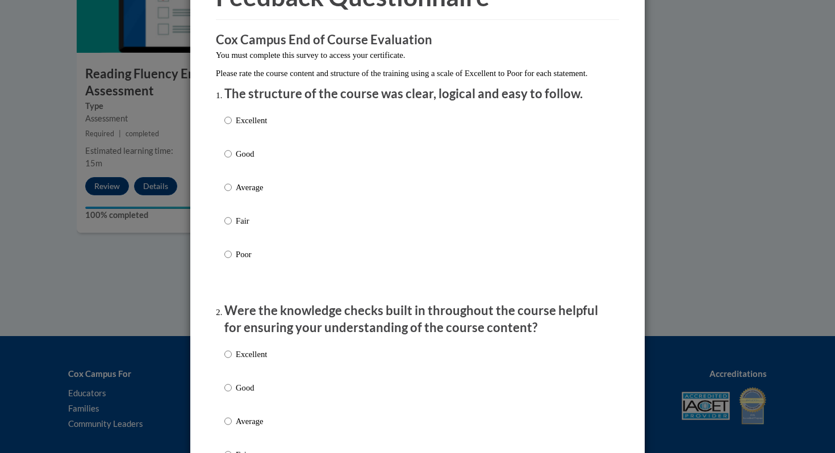
scroll to position [112, 0]
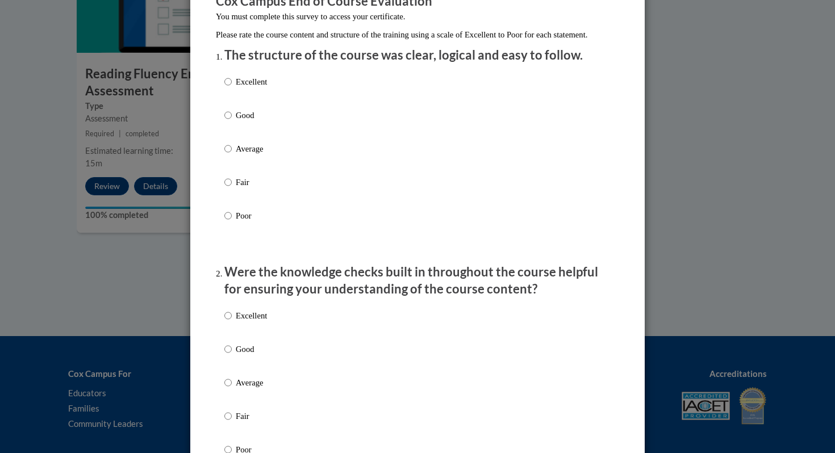
click at [249, 88] on p "Excellent" at bounding box center [251, 82] width 31 height 13
click at [232, 88] on input "Excellent" at bounding box center [227, 82] width 7 height 13
radio input "true"
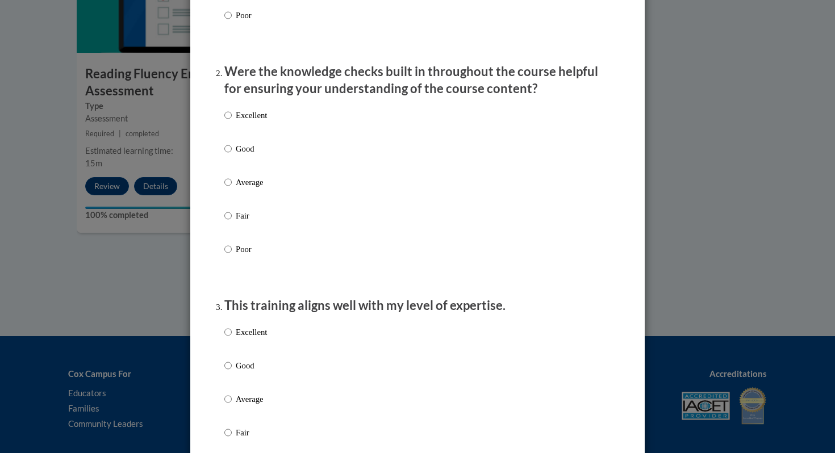
scroll to position [323, 0]
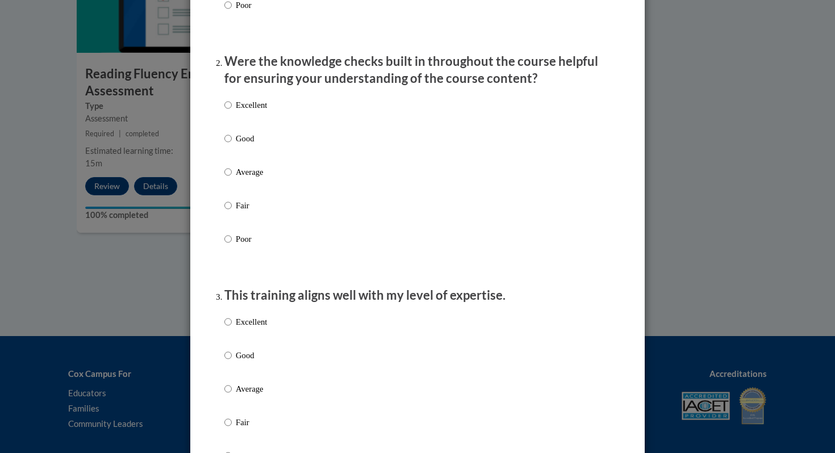
click at [248, 145] on p "Good" at bounding box center [251, 138] width 31 height 13
click at [232, 145] on input "Good" at bounding box center [227, 138] width 7 height 13
radio input "true"
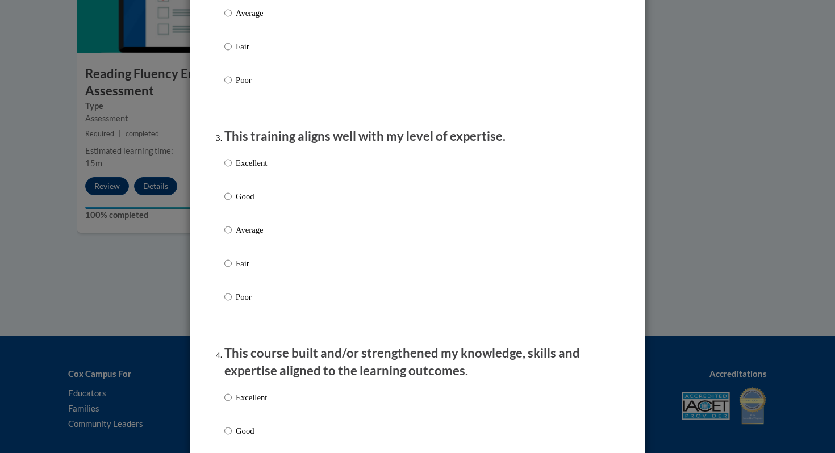
scroll to position [502, 0]
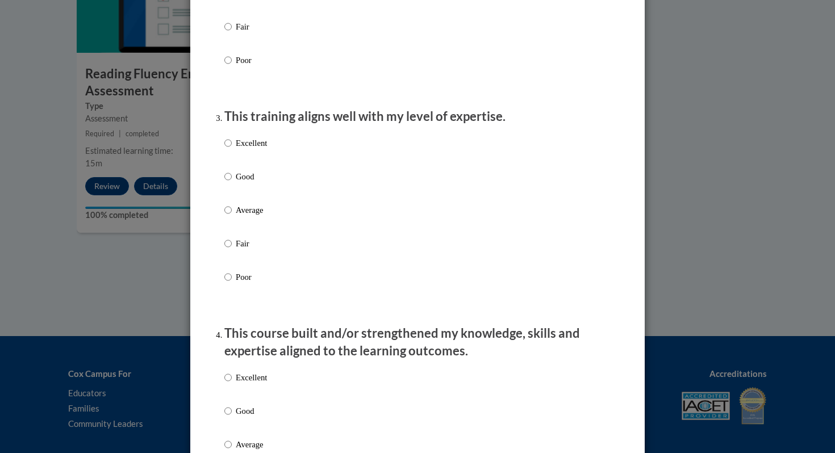
click at [249, 183] on p "Good" at bounding box center [251, 176] width 31 height 13
click at [232, 183] on input "Good" at bounding box center [227, 176] width 7 height 13
radio input "true"
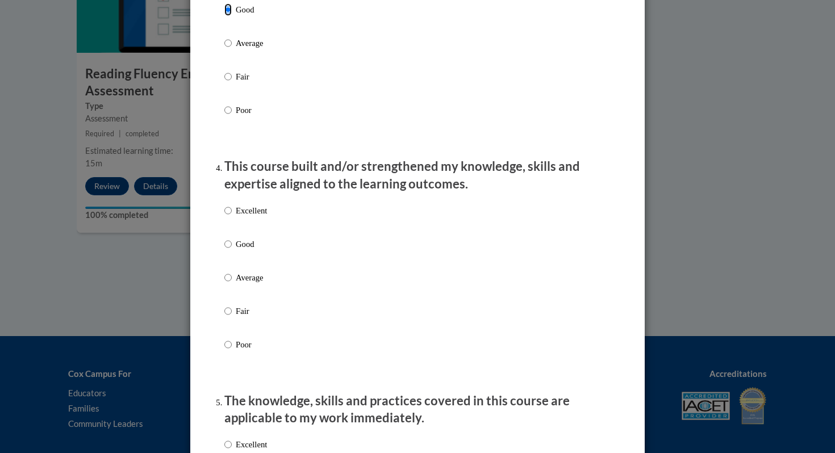
scroll to position [670, 0]
click at [248, 268] on label "Good" at bounding box center [245, 252] width 43 height 31
click at [232, 249] on input "Good" at bounding box center [227, 243] width 7 height 13
radio input "true"
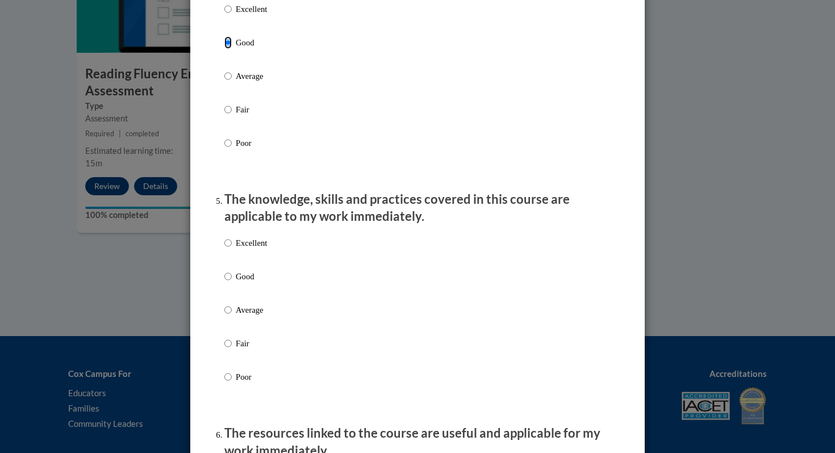
scroll to position [907, 0]
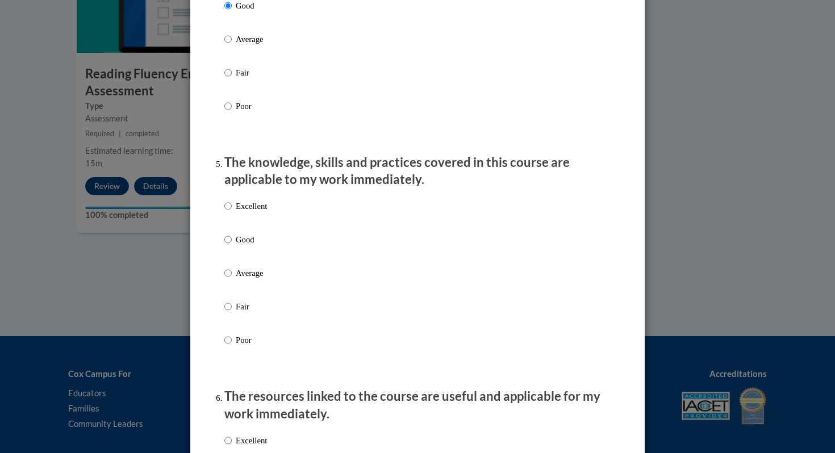
click at [262, 246] on p "Good" at bounding box center [251, 240] width 31 height 13
click at [232, 246] on input "Good" at bounding box center [227, 240] width 7 height 13
radio input "true"
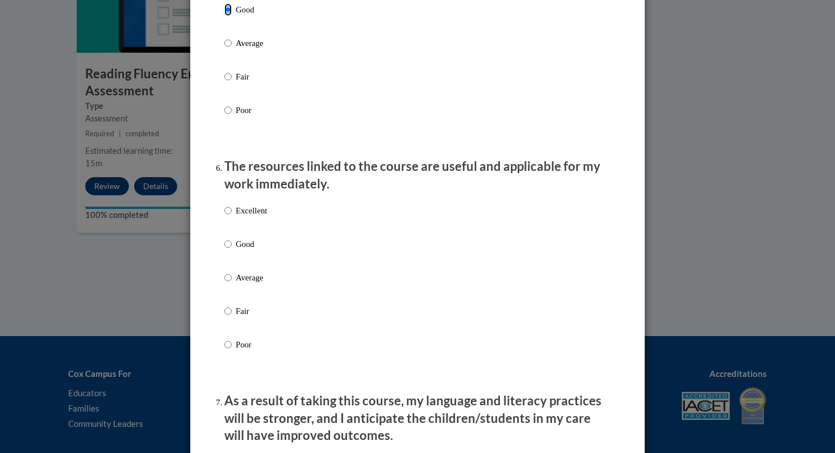
scroll to position [1156, 0]
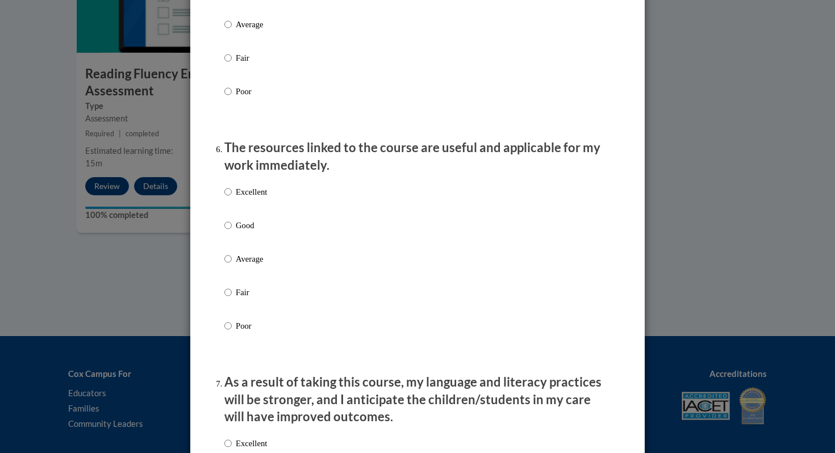
click at [260, 232] on p "Good" at bounding box center [251, 225] width 31 height 13
click at [232, 232] on input "Good" at bounding box center [227, 225] width 7 height 13
radio input "true"
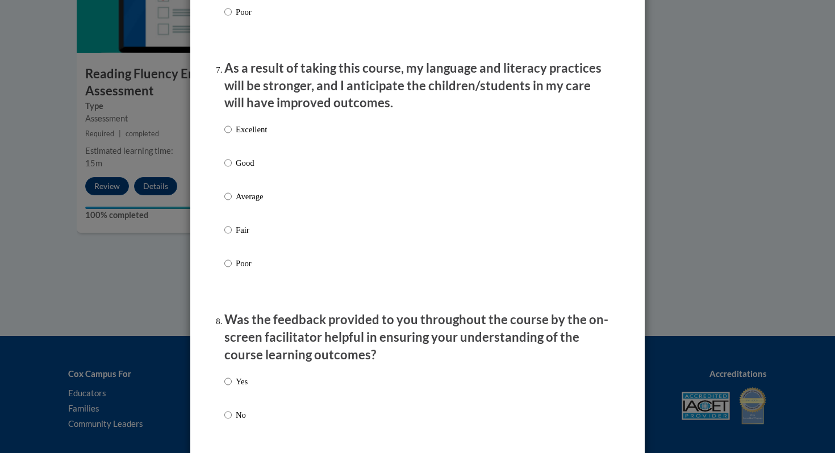
scroll to position [1473, 0]
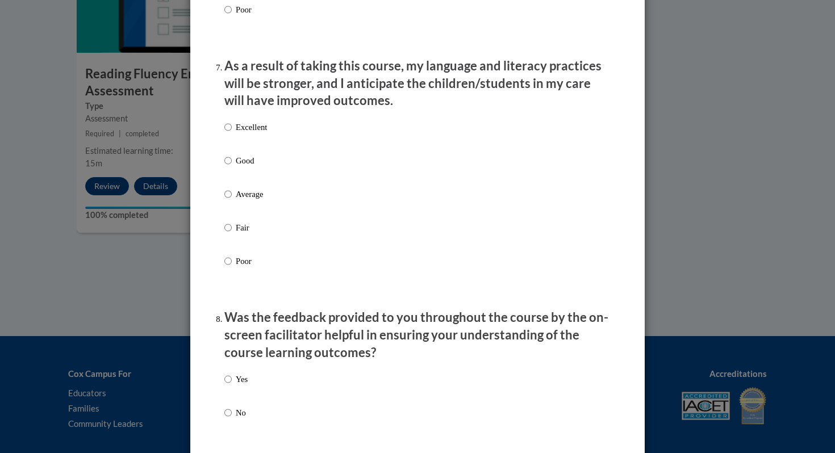
click at [249, 201] on p "Average" at bounding box center [251, 194] width 31 height 13
click at [232, 201] on input "Average" at bounding box center [227, 194] width 7 height 13
radio input "true"
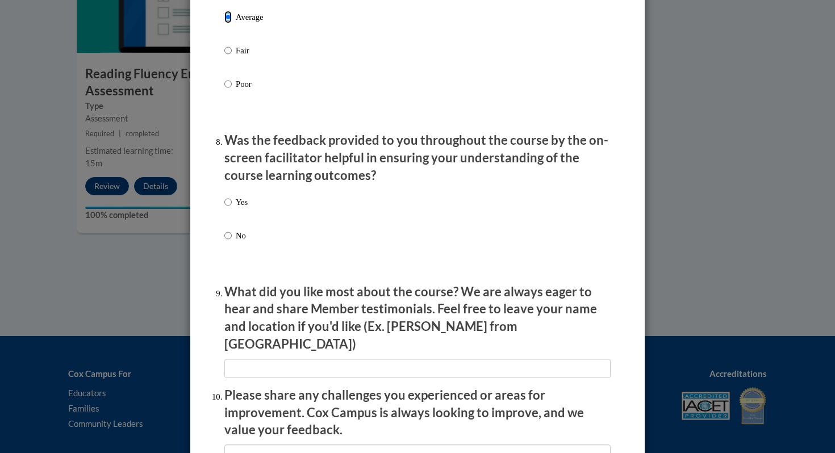
scroll to position [1701, 0]
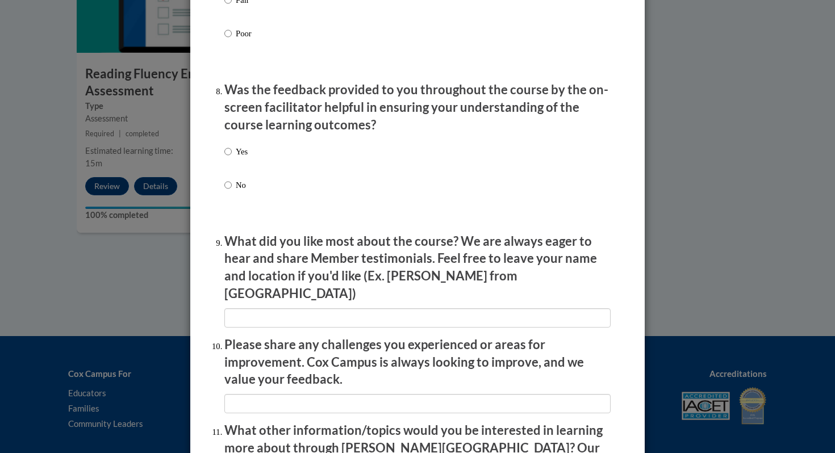
click at [284, 106] on p "Was the feedback provided to you throughout the course by the on-screen facilit…" at bounding box center [417, 107] width 386 height 52
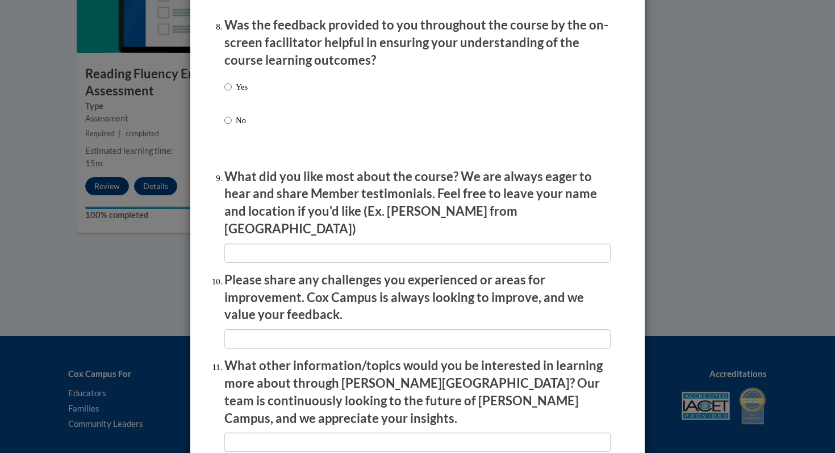
scroll to position [1776, 0]
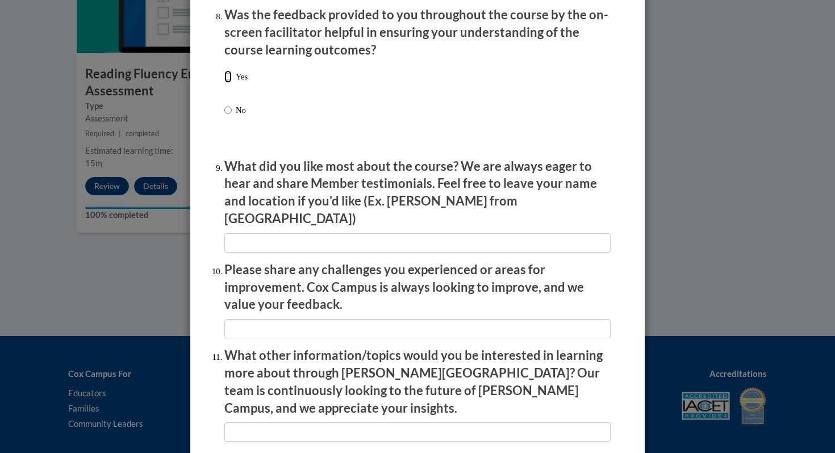
click at [230, 83] on input "Yes" at bounding box center [227, 76] width 7 height 13
radio input "true"
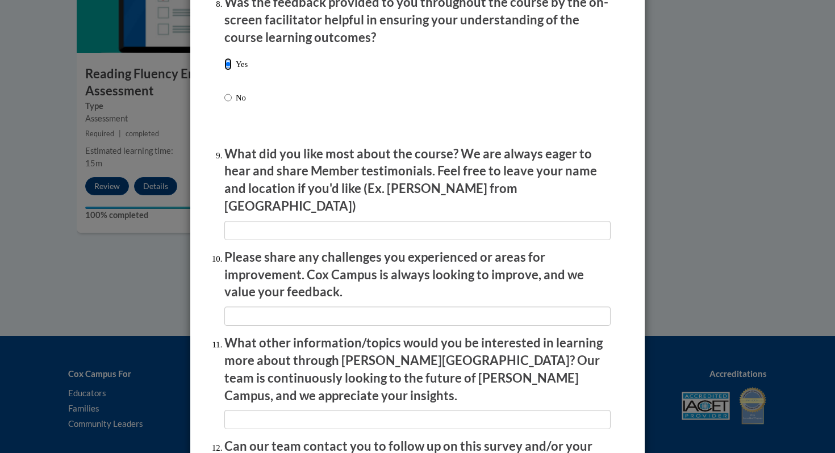
scroll to position [1910, 0]
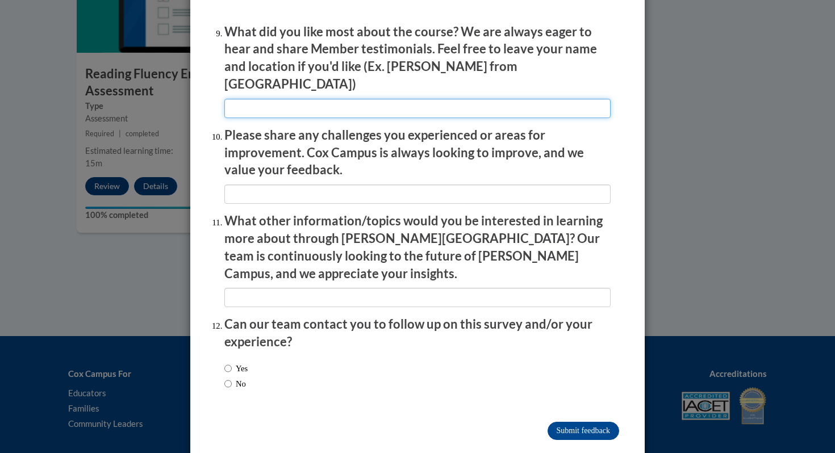
click at [284, 103] on input "textbox" at bounding box center [417, 108] width 386 height 19
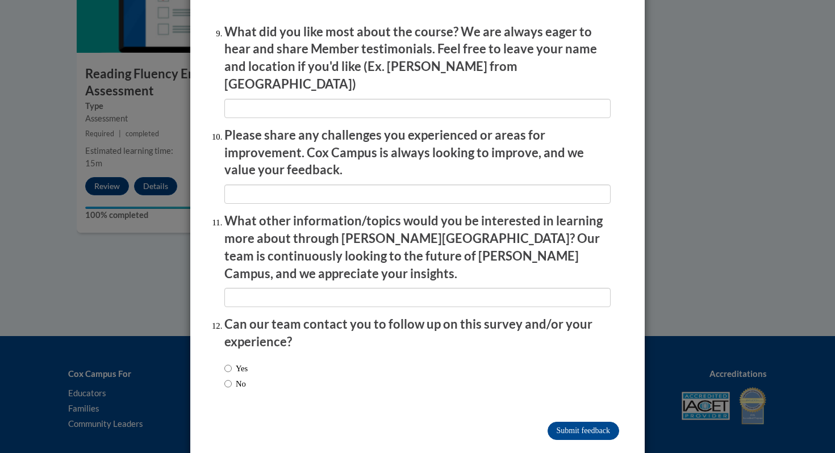
click at [232, 378] on label "No" at bounding box center [235, 384] width 22 height 13
click at [232, 378] on input "No" at bounding box center [227, 384] width 7 height 13
radio input "true"
click at [284, 422] on input "Submit feedback" at bounding box center [584, 431] width 72 height 18
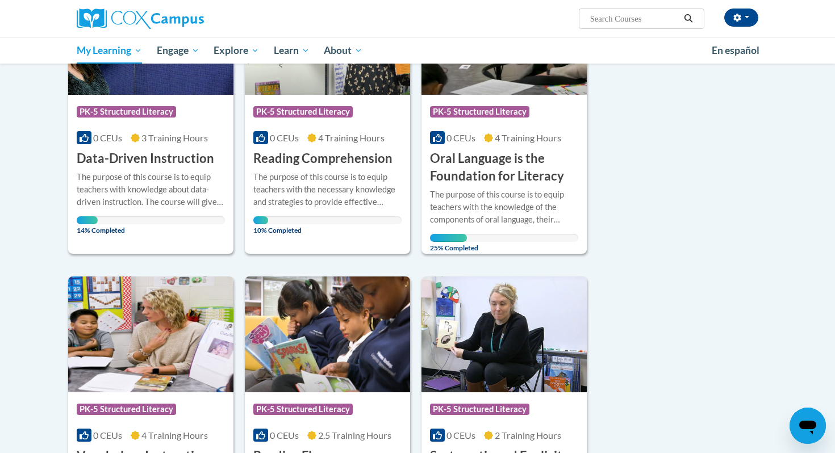
scroll to position [226, 0]
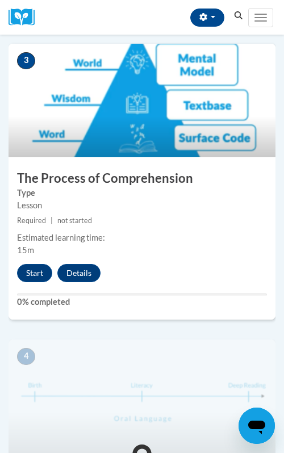
scroll to position [791, 0]
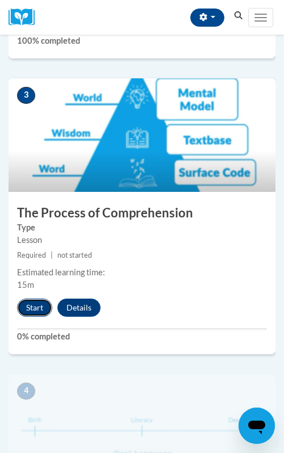
click at [36, 307] on button "Start" at bounding box center [34, 308] width 35 height 18
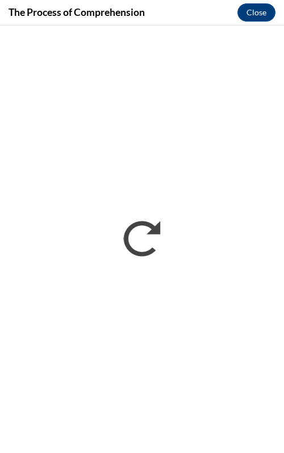
scroll to position [0, 0]
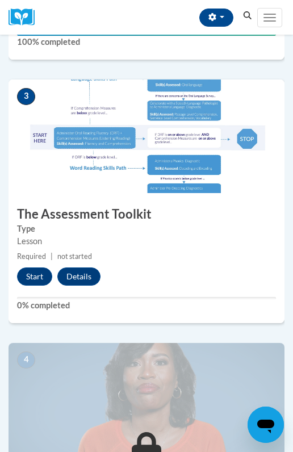
scroll to position [745, 0]
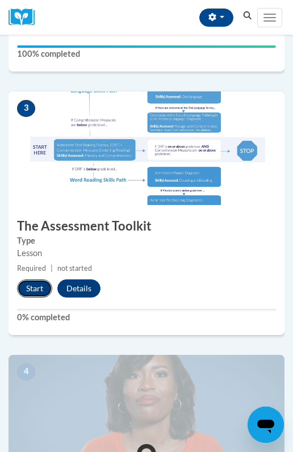
click at [38, 292] on button "Start" at bounding box center [34, 289] width 35 height 18
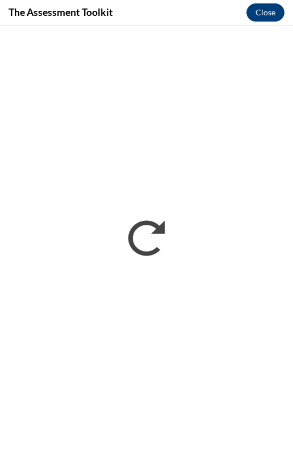
scroll to position [0, 0]
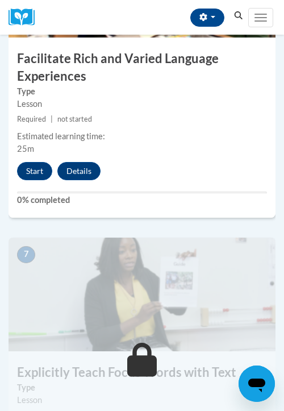
scroll to position [1691, 0]
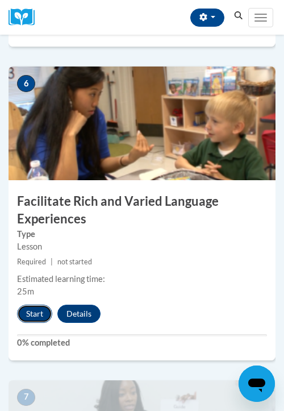
click at [30, 313] on button "Start" at bounding box center [34, 314] width 35 height 18
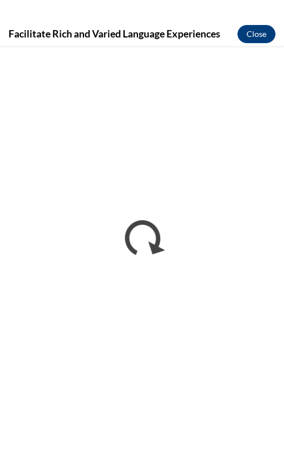
scroll to position [0, 0]
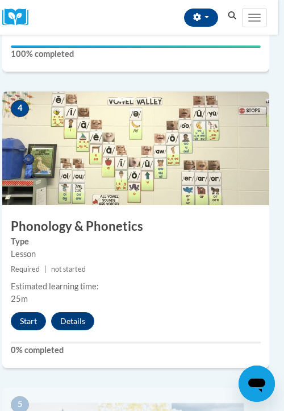
scroll to position [1114, 6]
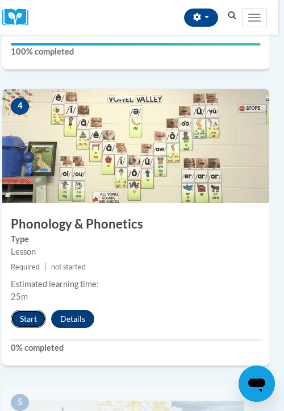
click at [19, 310] on button "Start" at bounding box center [28, 319] width 35 height 18
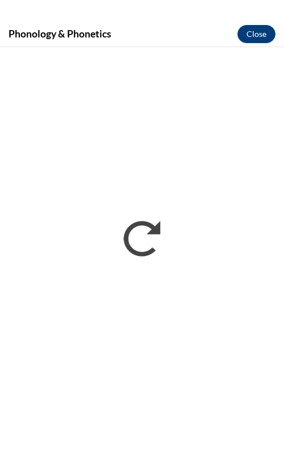
scroll to position [0, 0]
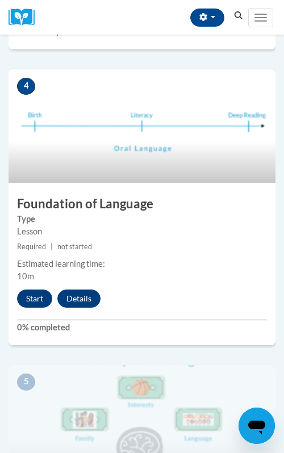
scroll to position [1097, 0]
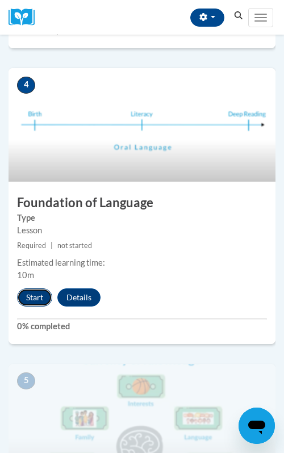
click at [29, 304] on button "Start" at bounding box center [34, 298] width 35 height 18
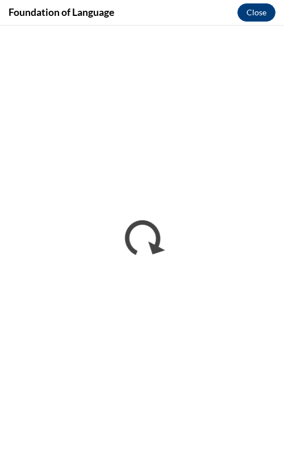
scroll to position [0, 0]
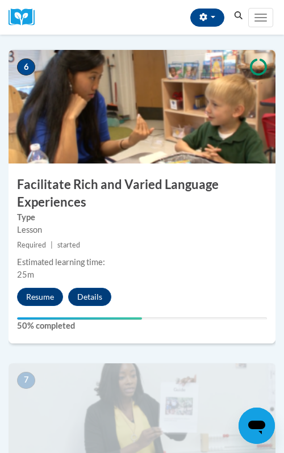
scroll to position [1720, 0]
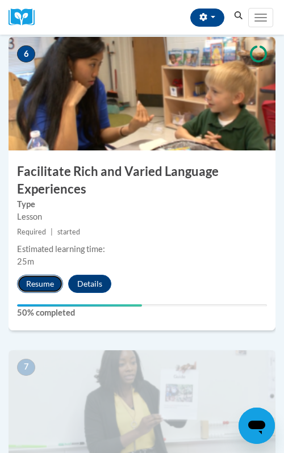
click at [46, 286] on button "Resume" at bounding box center [40, 284] width 46 height 18
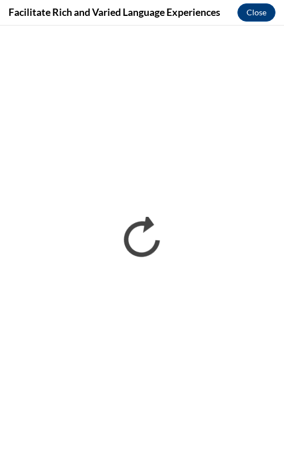
scroll to position [0, 0]
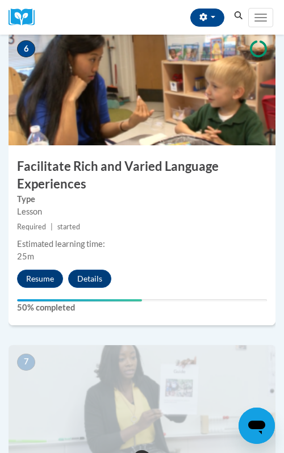
scroll to position [1728, 0]
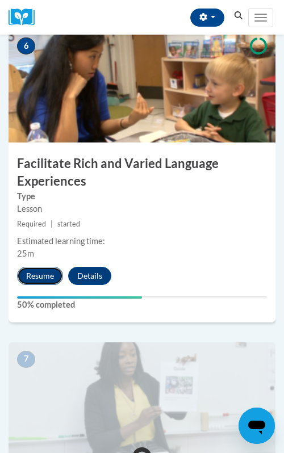
click at [49, 269] on button "Resume" at bounding box center [40, 276] width 46 height 18
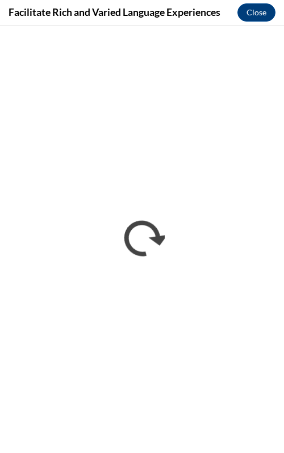
scroll to position [0, 0]
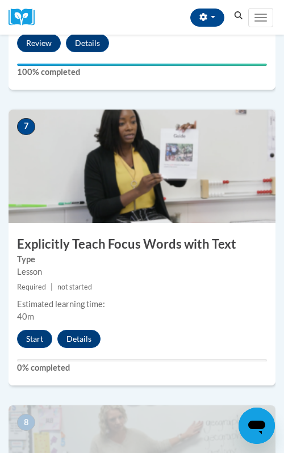
scroll to position [2009, 0]
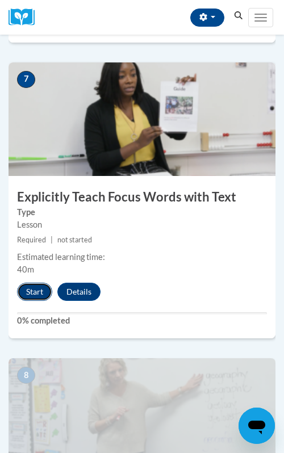
click at [34, 294] on button "Start" at bounding box center [34, 292] width 35 height 18
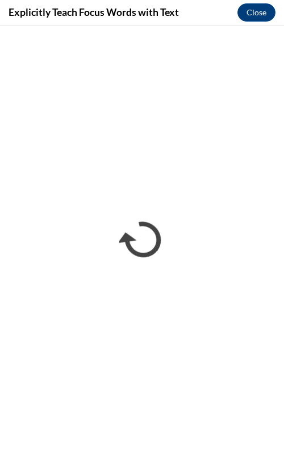
scroll to position [0, 0]
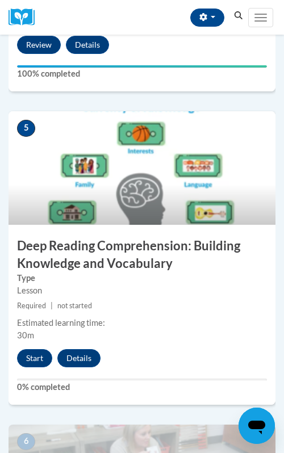
scroll to position [1351, 0]
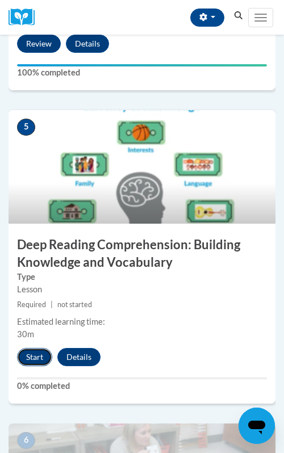
click at [36, 355] on button "Start" at bounding box center [34, 357] width 35 height 18
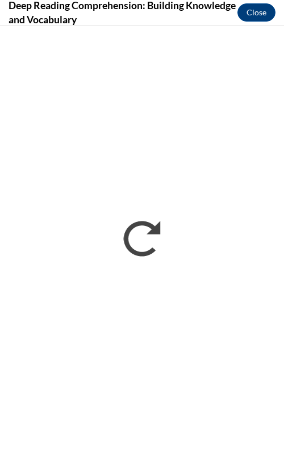
scroll to position [0, 0]
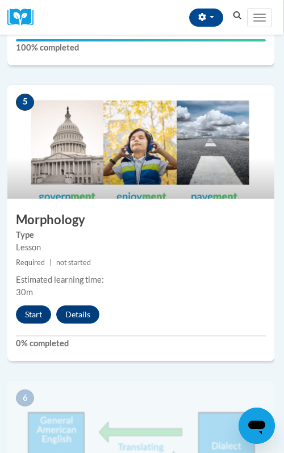
scroll to position [1418, 1]
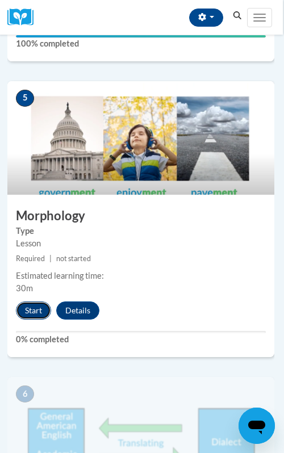
click at [31, 302] on button "Start" at bounding box center [33, 311] width 35 height 18
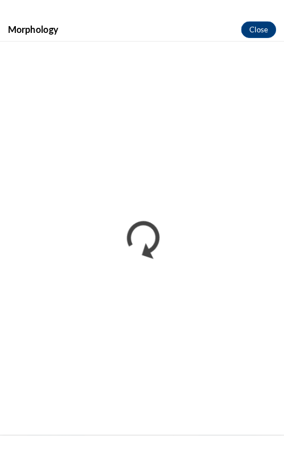
scroll to position [1265, 0]
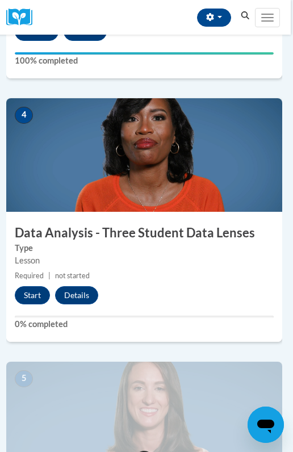
scroll to position [1005, 2]
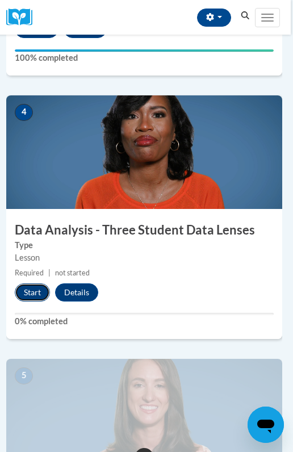
click at [34, 301] on button "Start" at bounding box center [32, 293] width 35 height 18
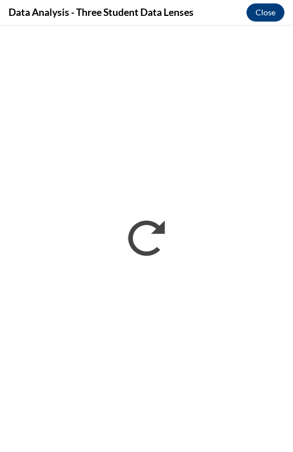
scroll to position [0, 0]
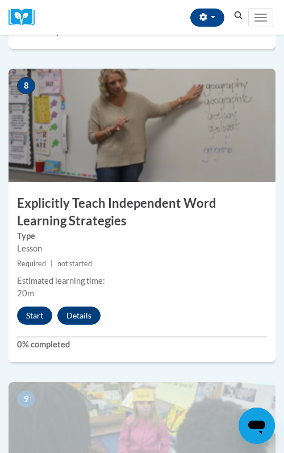
scroll to position [2299, 0]
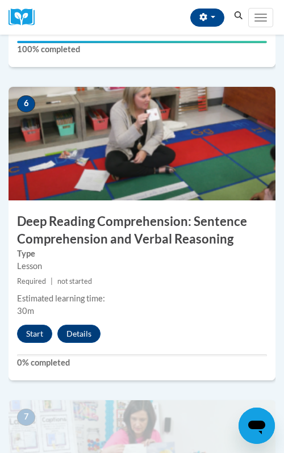
scroll to position [1683, 0]
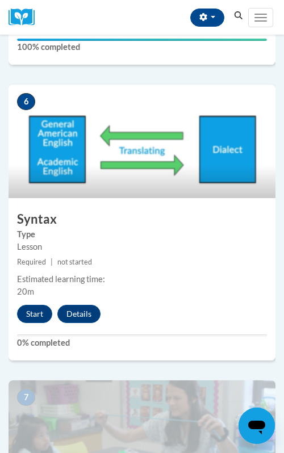
scroll to position [1710, 0]
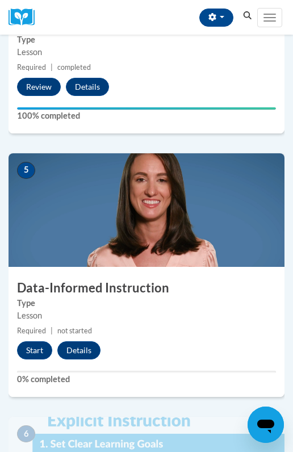
scroll to position [1210, 0]
